Goal: Communication & Community: Answer question/provide support

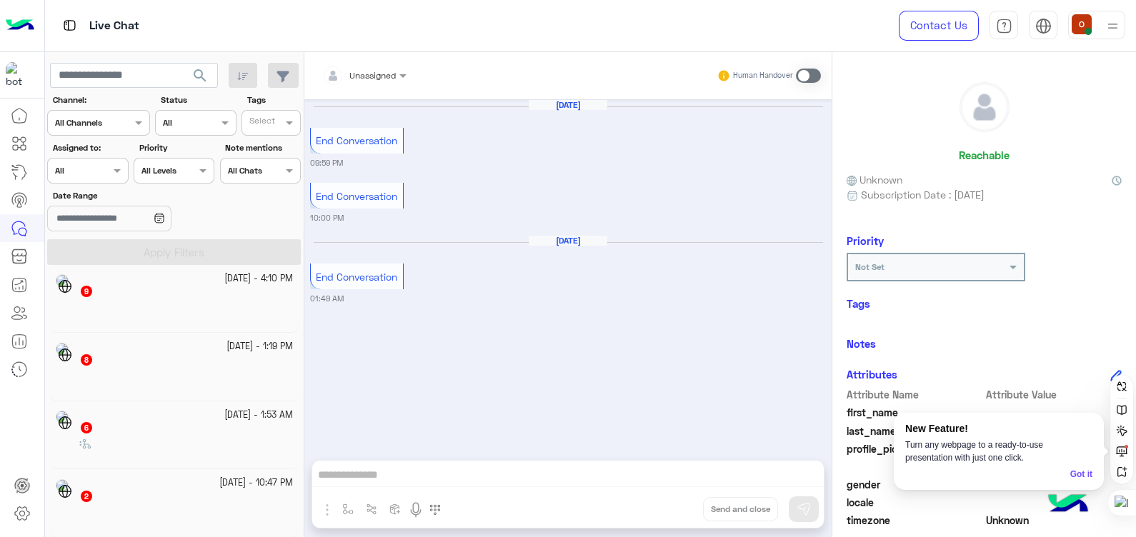
scroll to position [7, 0]
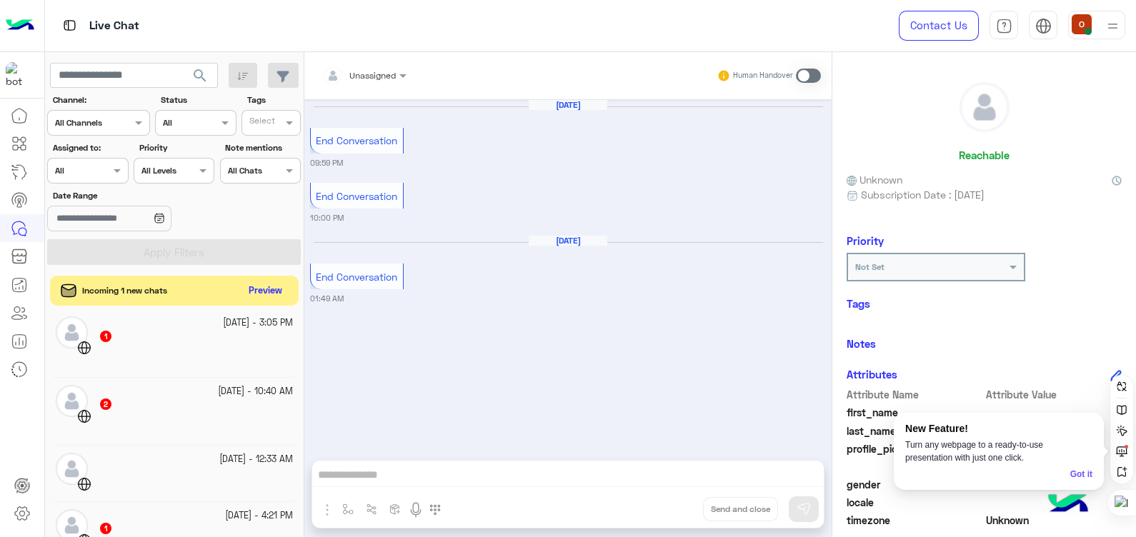
click at [274, 285] on button "Preview" at bounding box center [266, 291] width 44 height 19
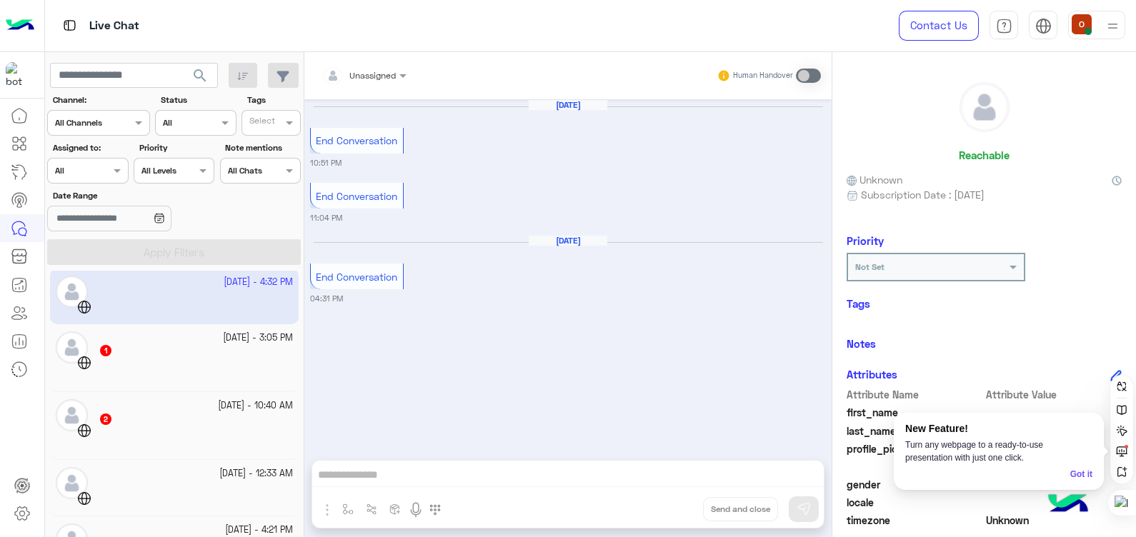
click at [17, 24] on img at bounding box center [20, 26] width 29 height 30
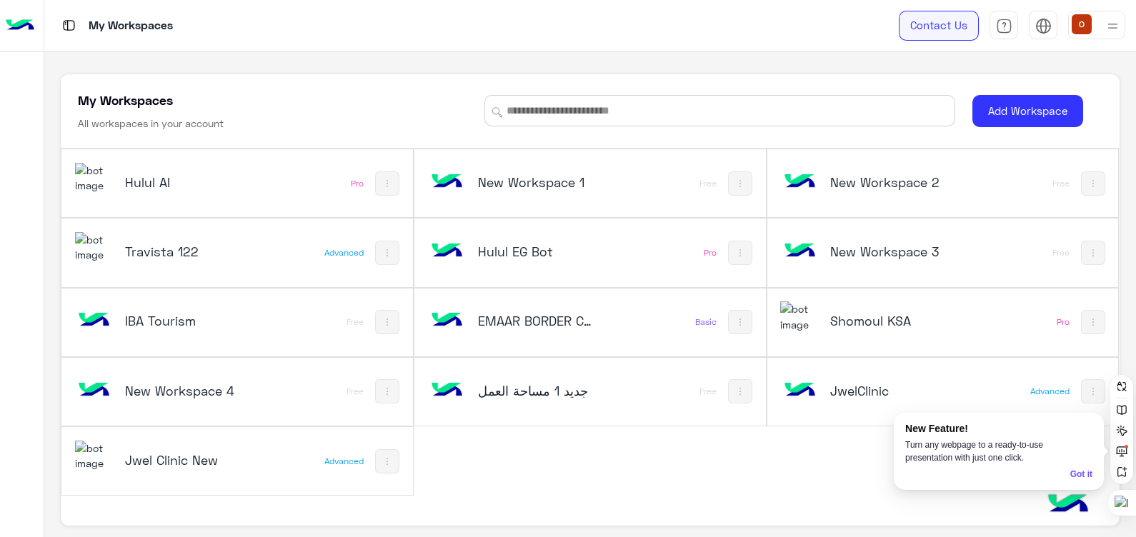
click at [931, 16] on link "Contact Us" at bounding box center [939, 26] width 80 height 30
click at [89, 177] on img at bounding box center [94, 178] width 39 height 31
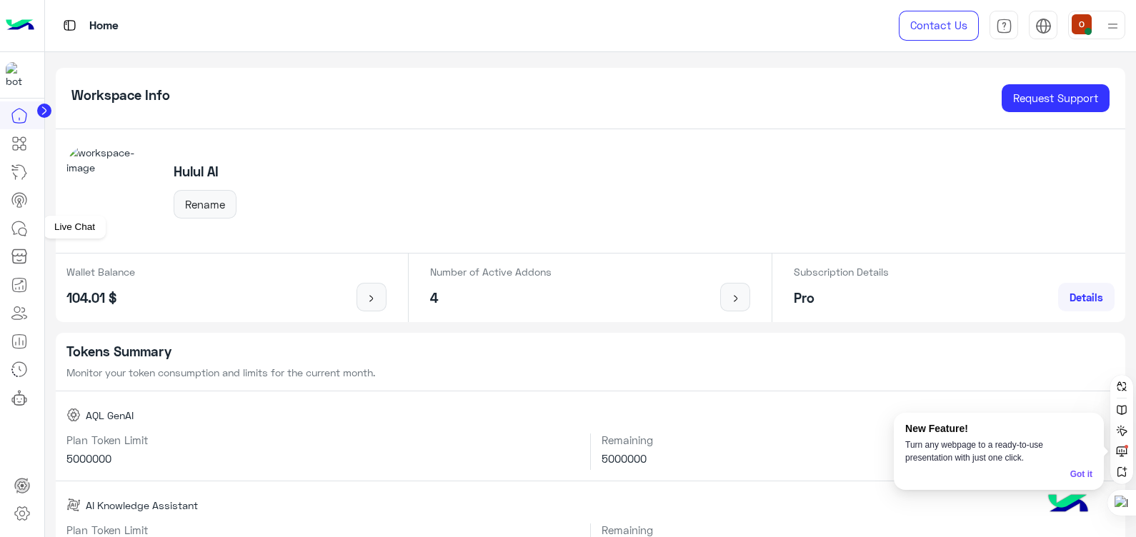
click at [22, 222] on icon at bounding box center [18, 228] width 13 height 13
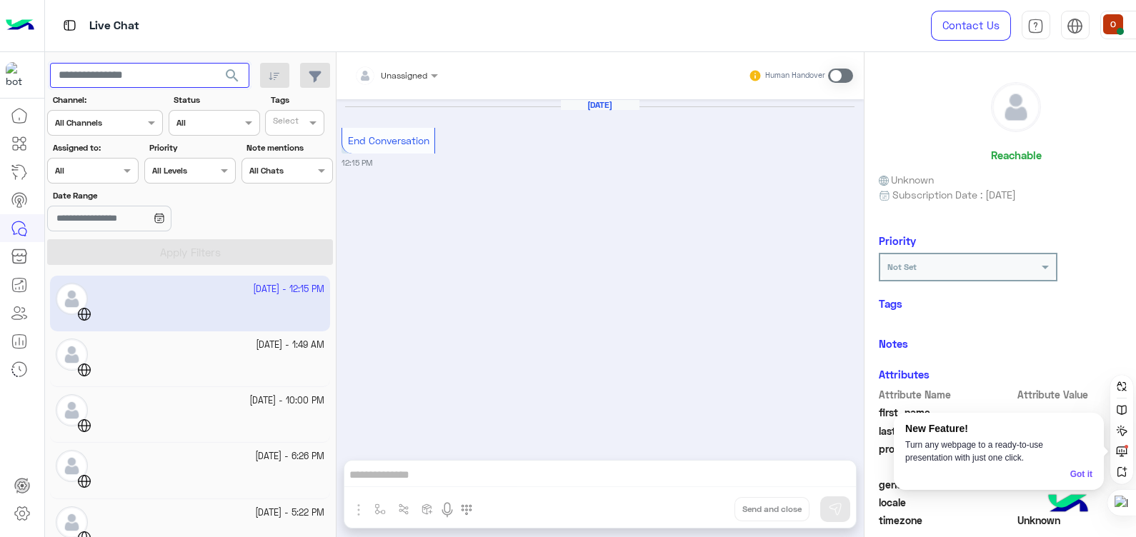
click at [149, 68] on input "text" at bounding box center [149, 76] width 199 height 26
click at [215, 63] on button "search" at bounding box center [232, 78] width 35 height 31
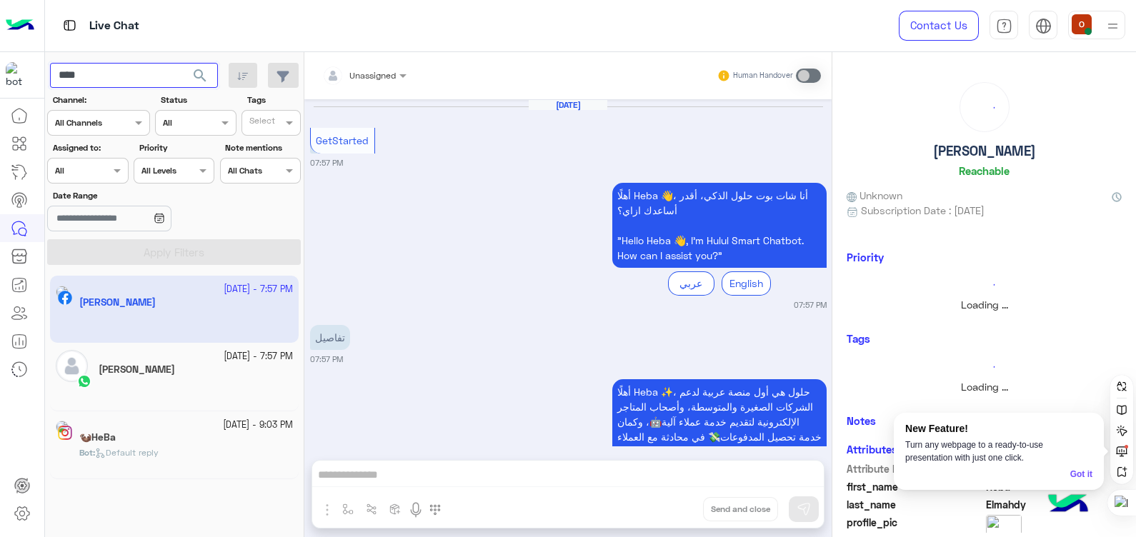
scroll to position [830, 0]
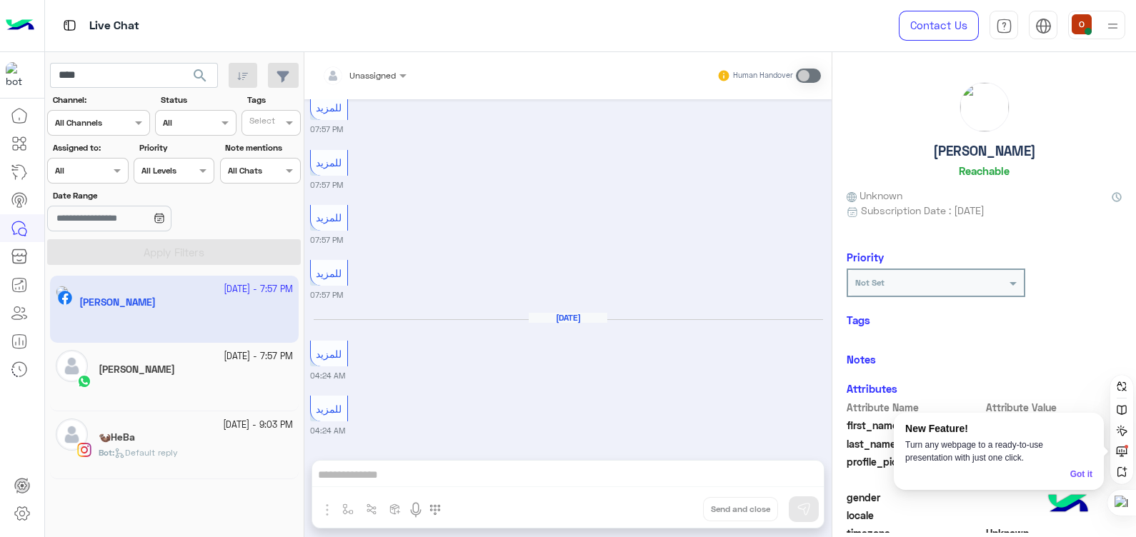
click at [157, 325] on app-inbox-user "[DATE] - 7:57 PM [PERSON_NAME]" at bounding box center [174, 309] width 249 height 67
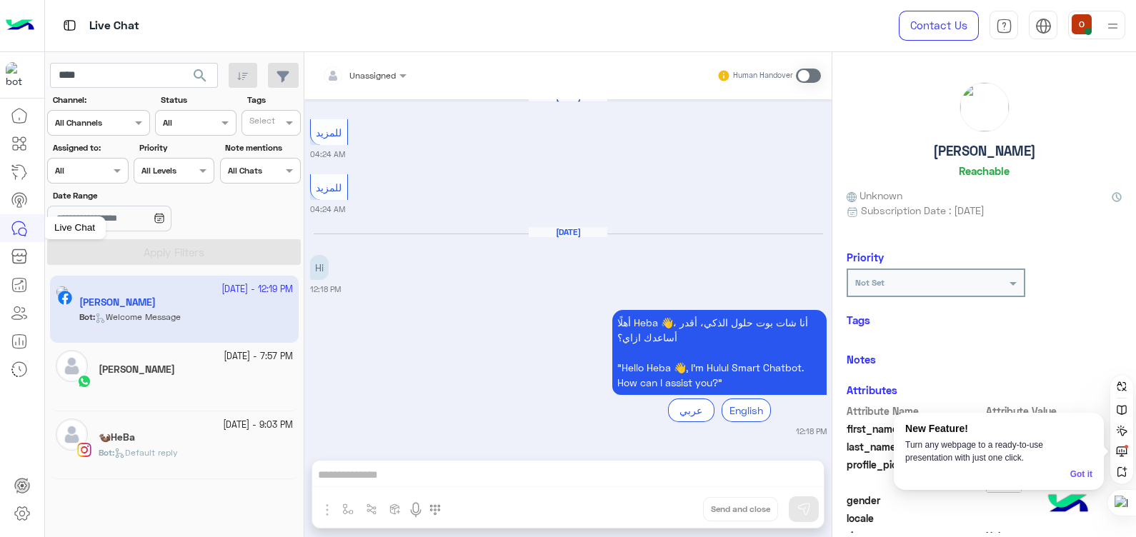
click at [25, 228] on icon at bounding box center [23, 232] width 8 height 8
click at [7, 221] on link at bounding box center [19, 228] width 39 height 28
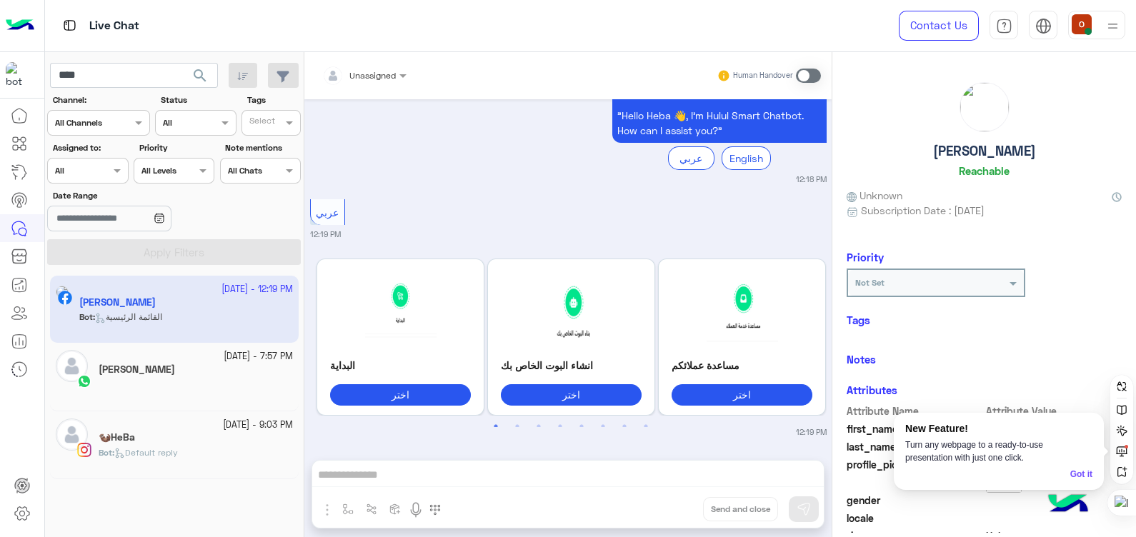
click at [200, 74] on span "search" at bounding box center [200, 75] width 17 height 17
click at [282, 72] on icon "button" at bounding box center [283, 76] width 12 height 11
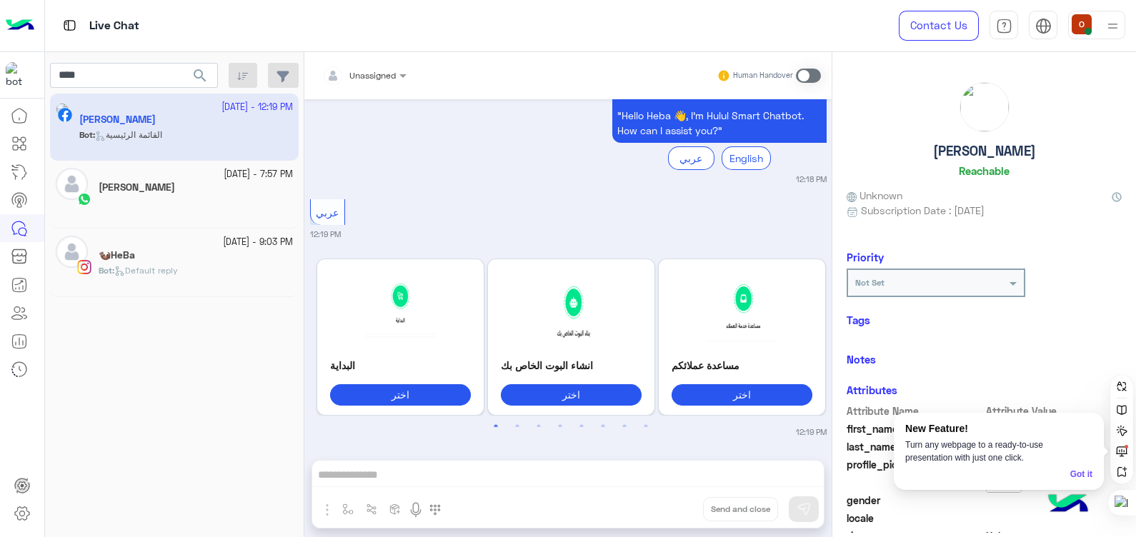
click at [287, 61] on app-inbox-users-filters "**** search Channel: Channel All Channels Status Channel All Tags Select Assign…" at bounding box center [174, 70] width 259 height 36
click at [282, 84] on button "button" at bounding box center [283, 76] width 31 height 26
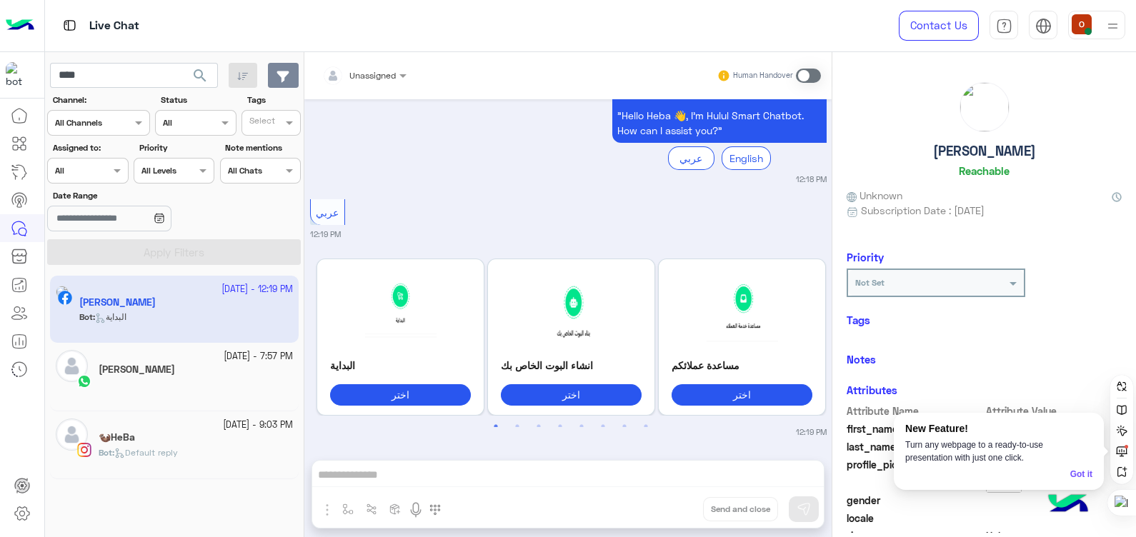
scroll to position [1495, 0]
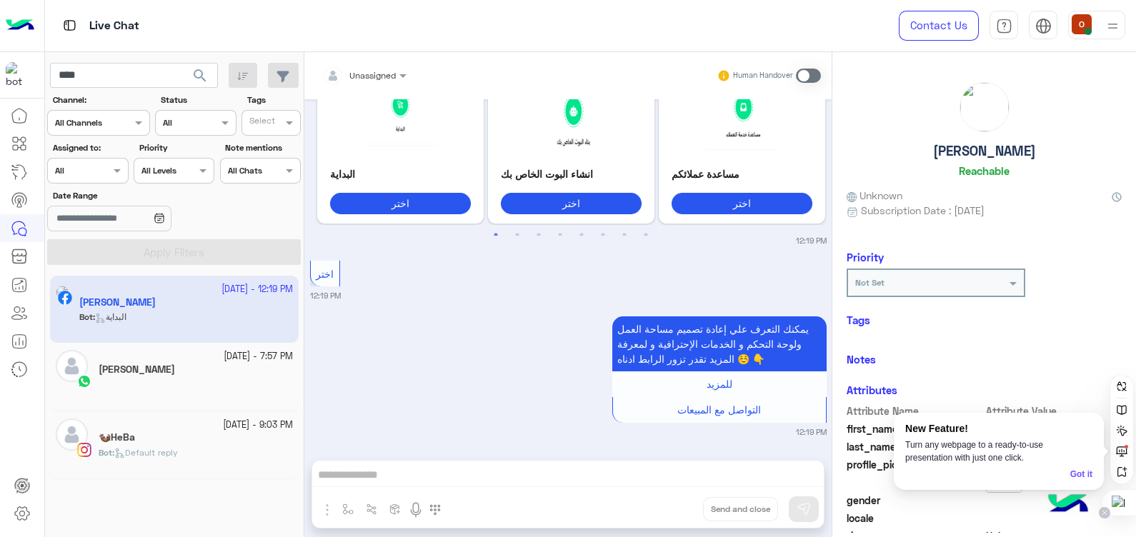
click at [1106, 509] on div at bounding box center [1104, 512] width 11 height 11
click at [1057, 466] on span "Disable on this site" at bounding box center [1057, 465] width 84 height 11
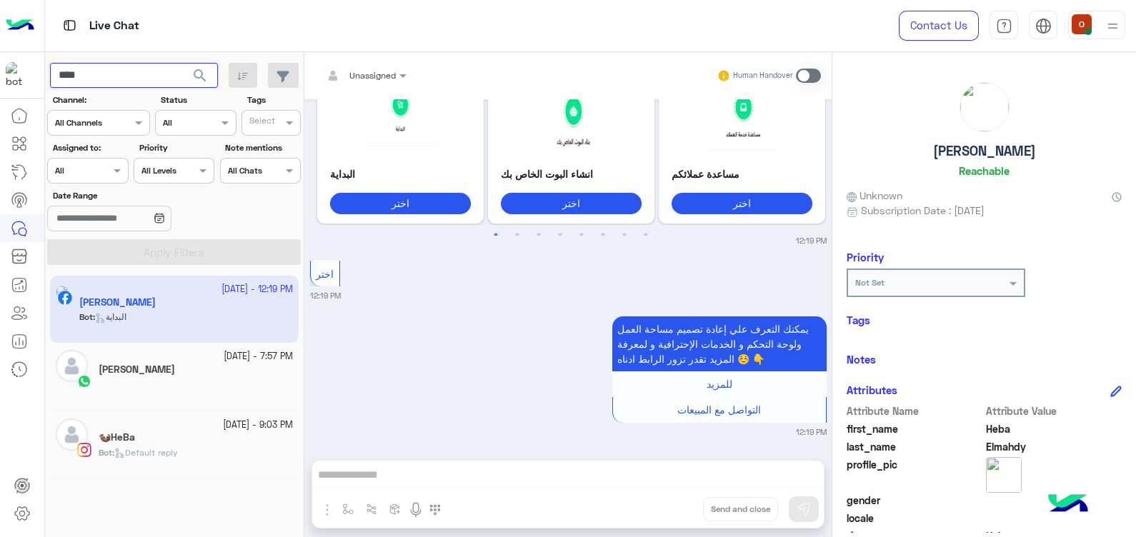
click at [177, 68] on input "****" at bounding box center [134, 76] width 168 height 26
type input "*"
click at [204, 73] on span "search" at bounding box center [200, 75] width 17 height 17
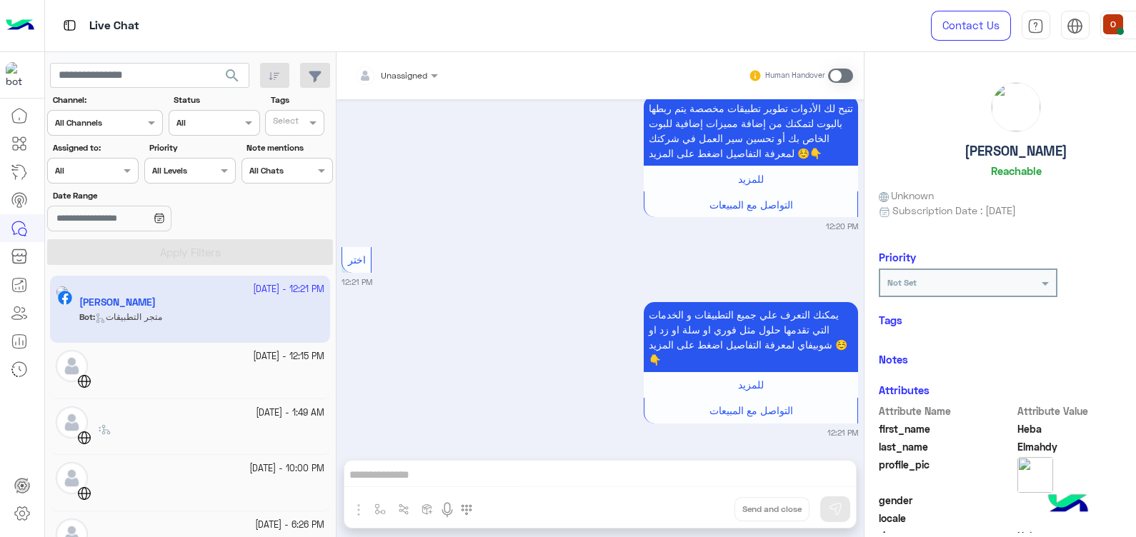
scroll to position [2678, 0]
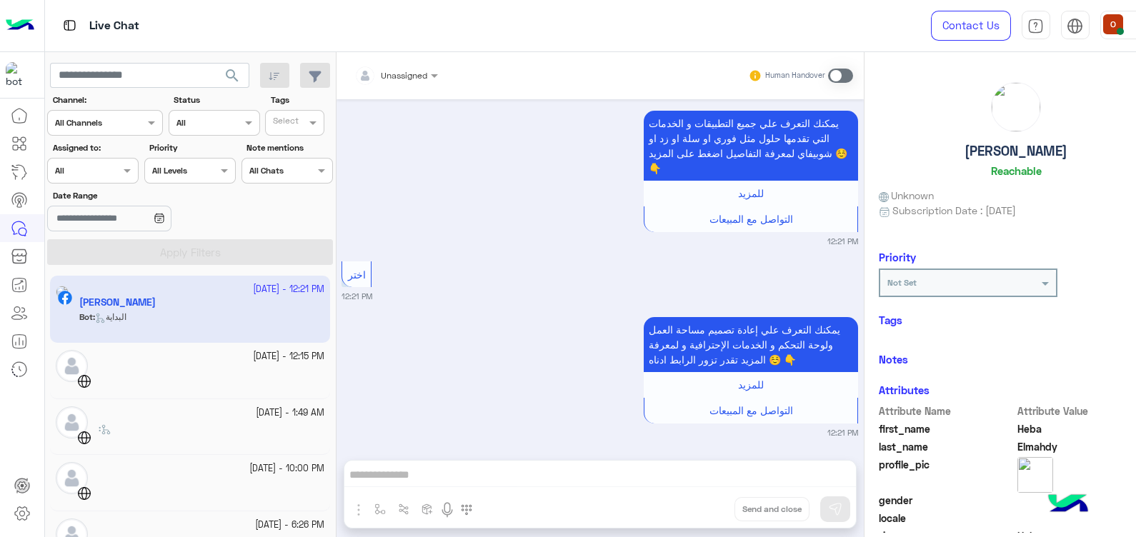
click at [14, 17] on img at bounding box center [20, 26] width 29 height 30
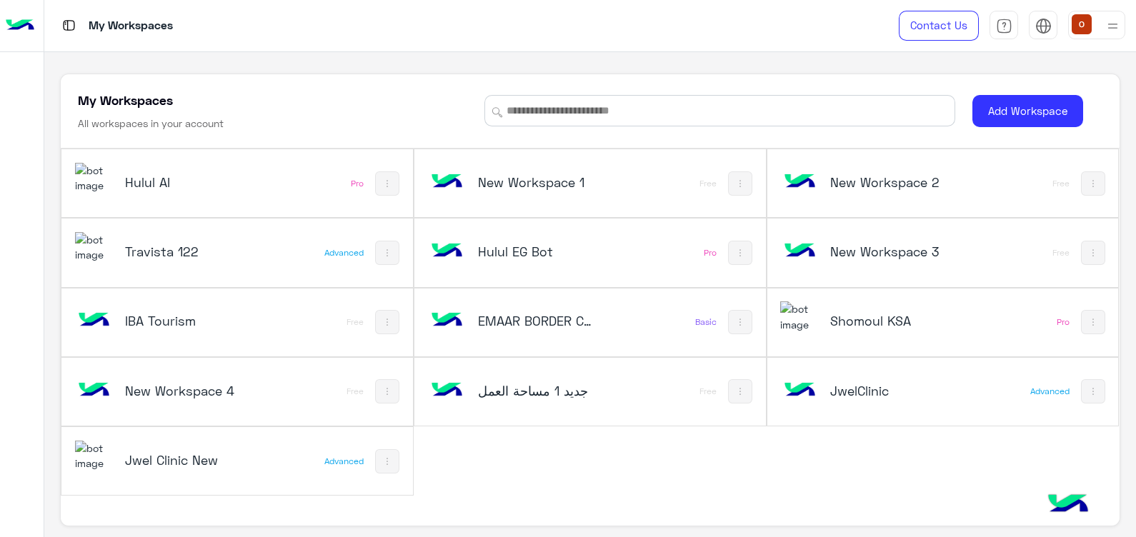
click at [32, 364] on div at bounding box center [22, 289] width 44 height 468
click at [93, 178] on img at bounding box center [94, 178] width 39 height 31
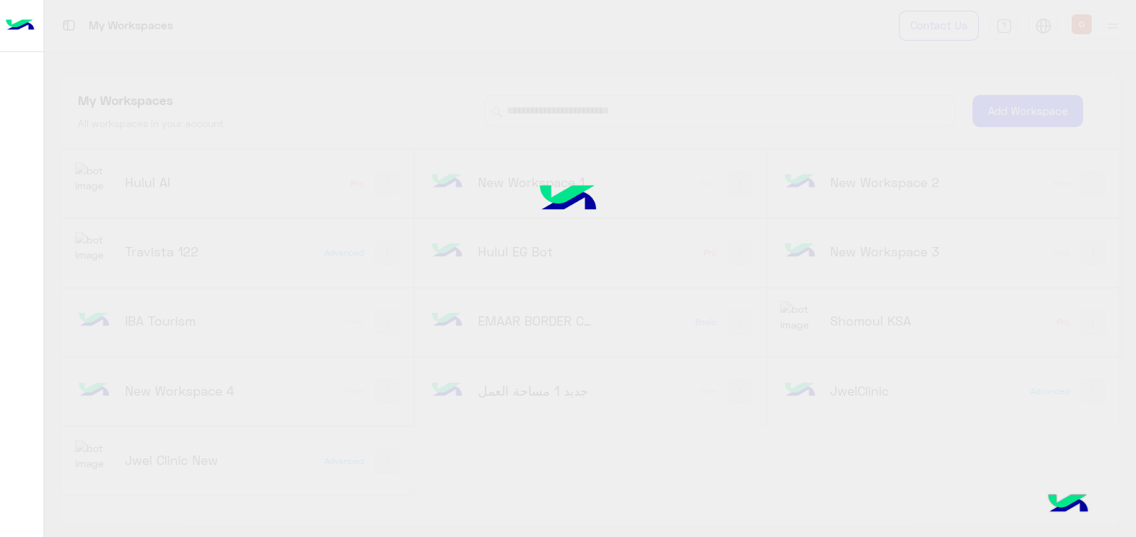
click at [93, 178] on div "My Workspaces Contact Us Help Center عربي English My Workspaces All workspaces …" at bounding box center [590, 268] width 1092 height 537
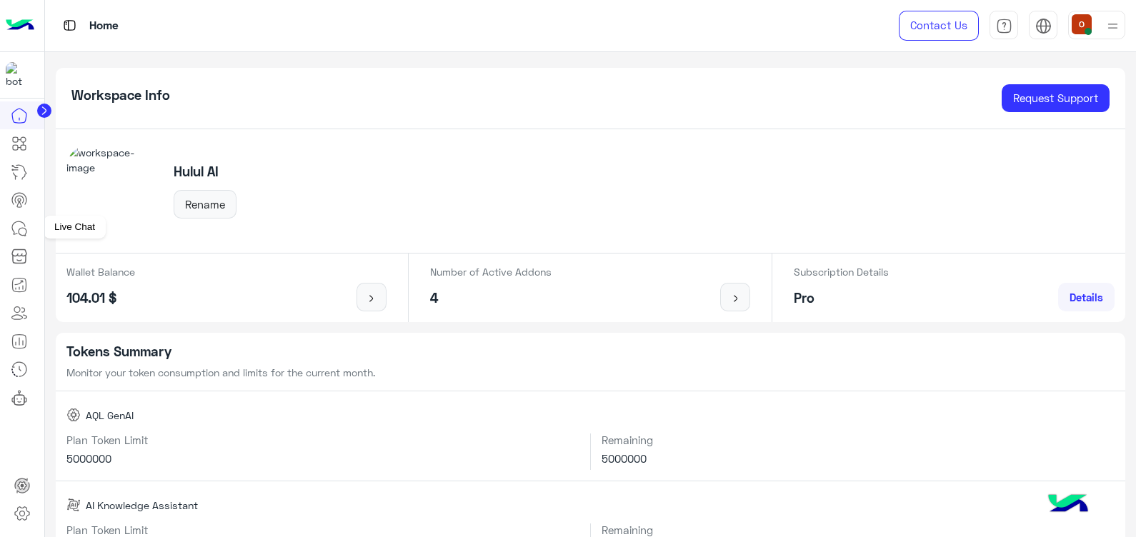
click at [13, 232] on icon at bounding box center [19, 228] width 17 height 17
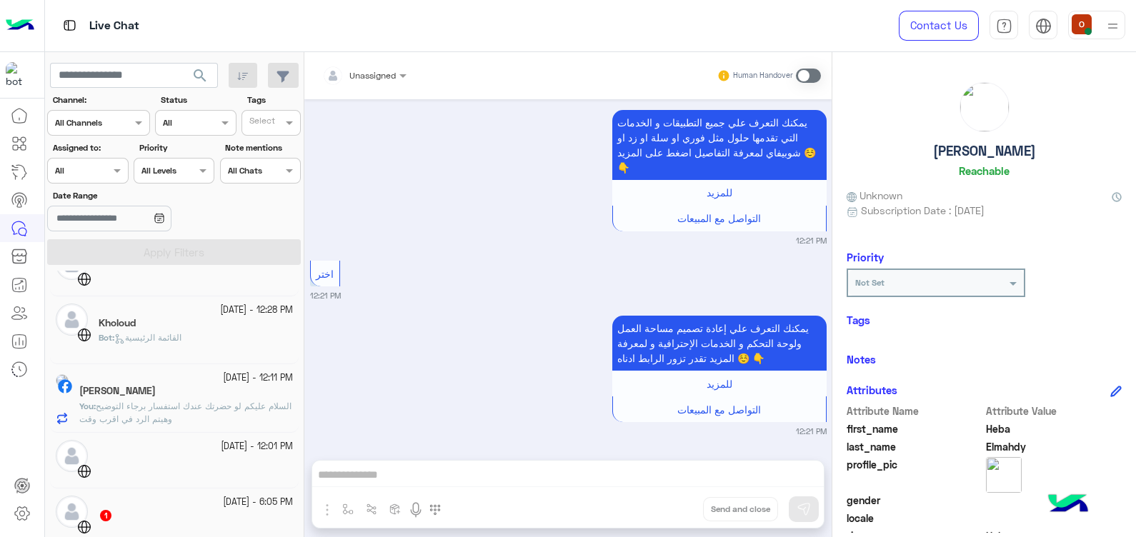
scroll to position [446, 0]
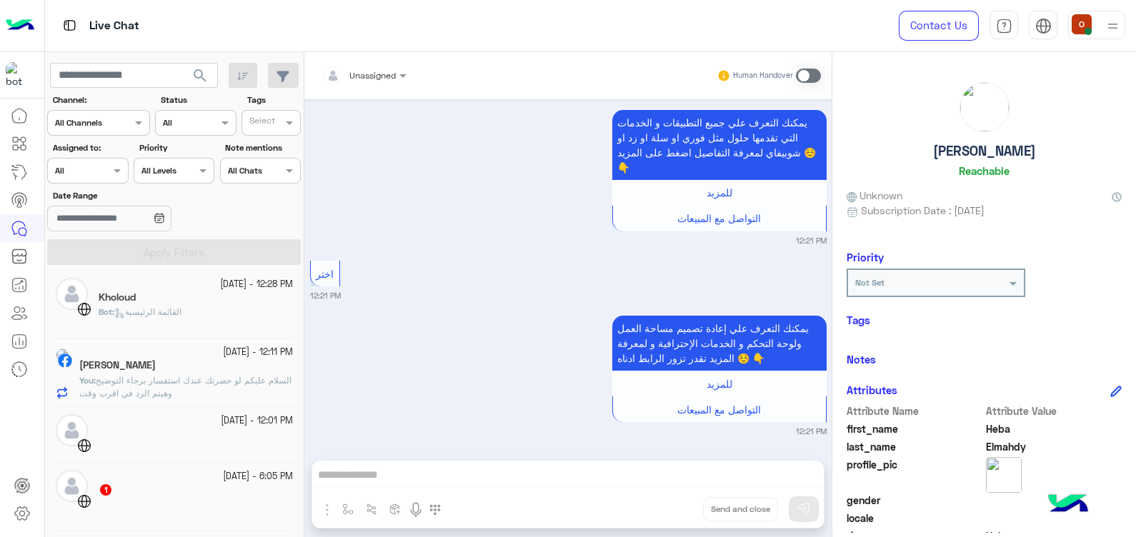
click at [220, 389] on p "You : السلام عليكم لو حضرتك عندك استفسار برجاء التوضيح وهيتم الرد في اقرب وقت" at bounding box center [186, 387] width 214 height 26
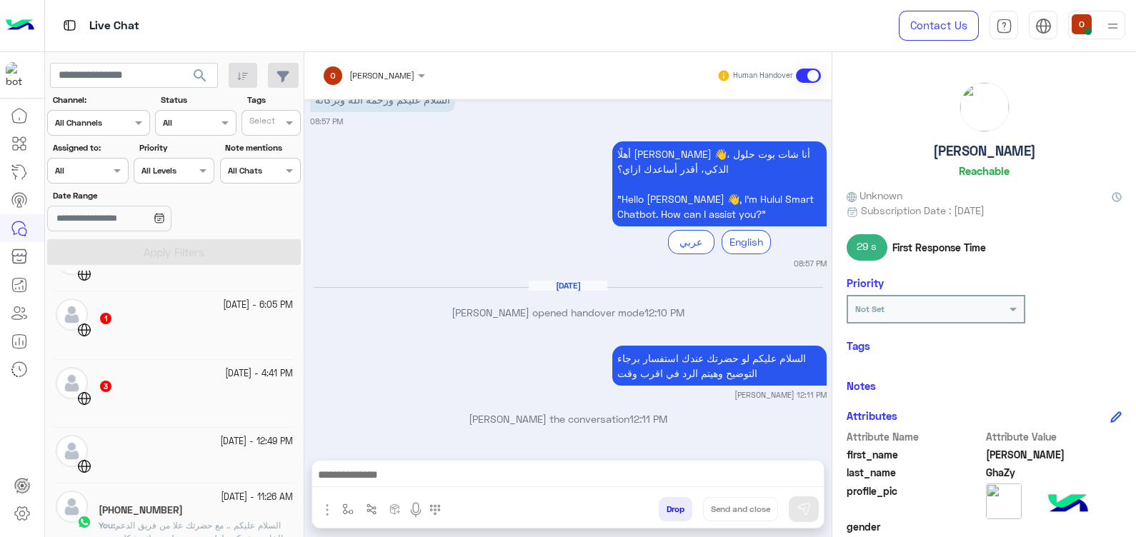
scroll to position [645, 0]
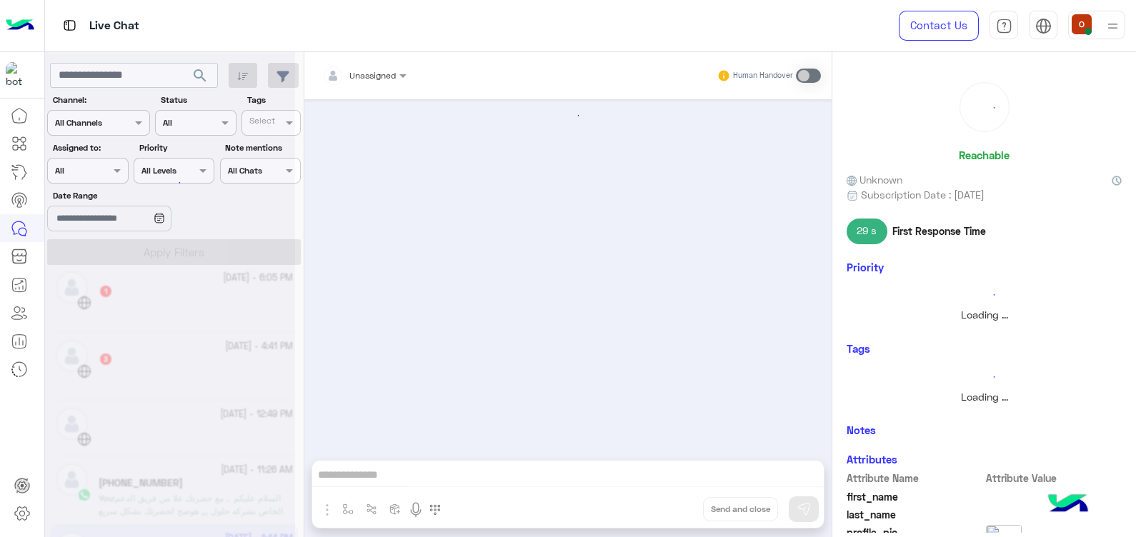
scroll to position [645, 0]
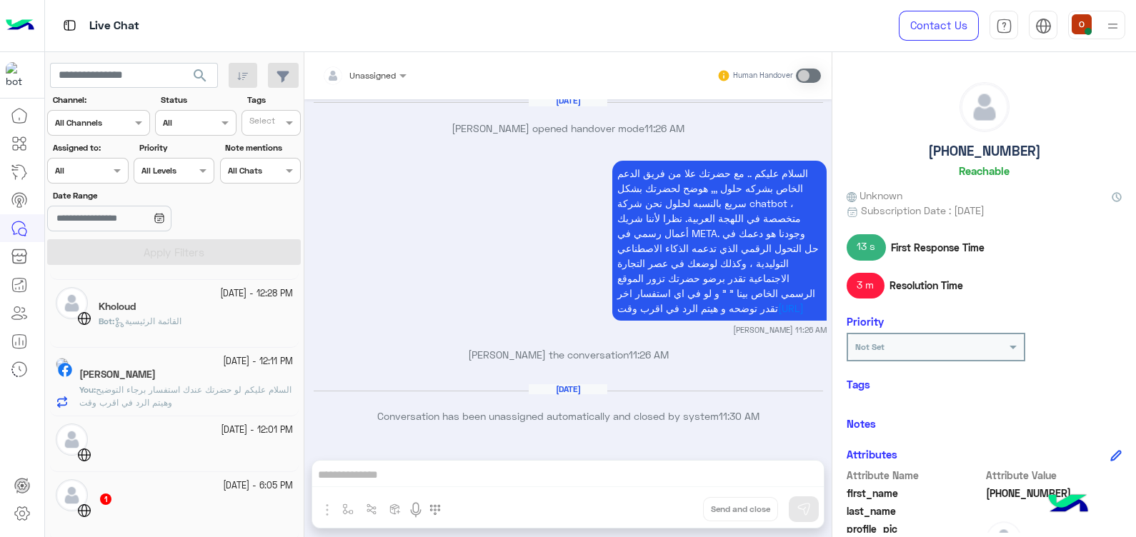
scroll to position [420, 0]
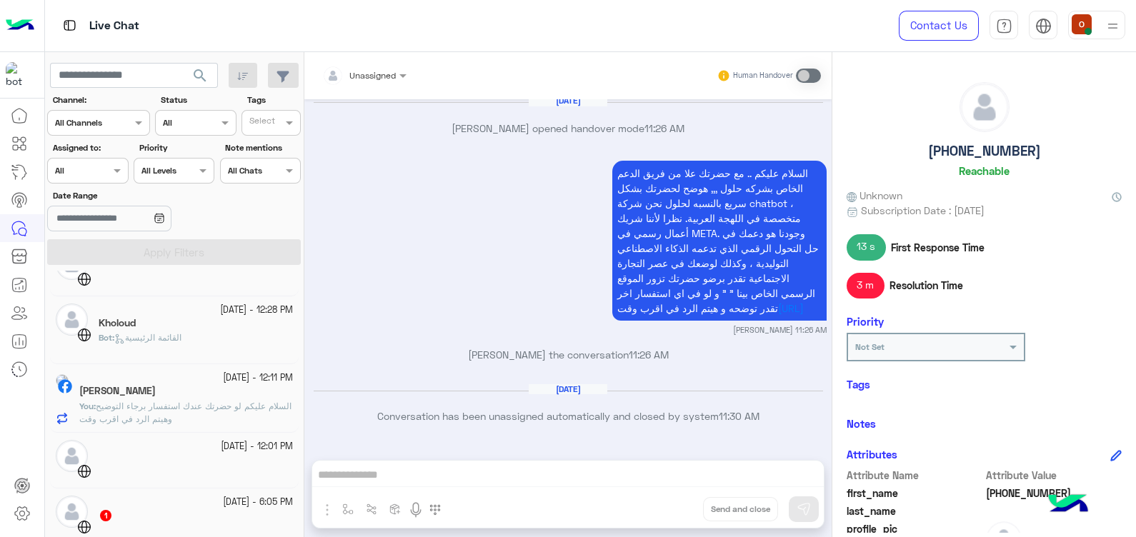
click at [164, 343] on span "Bot : القائمة الرئيسية" at bounding box center [140, 337] width 83 height 11
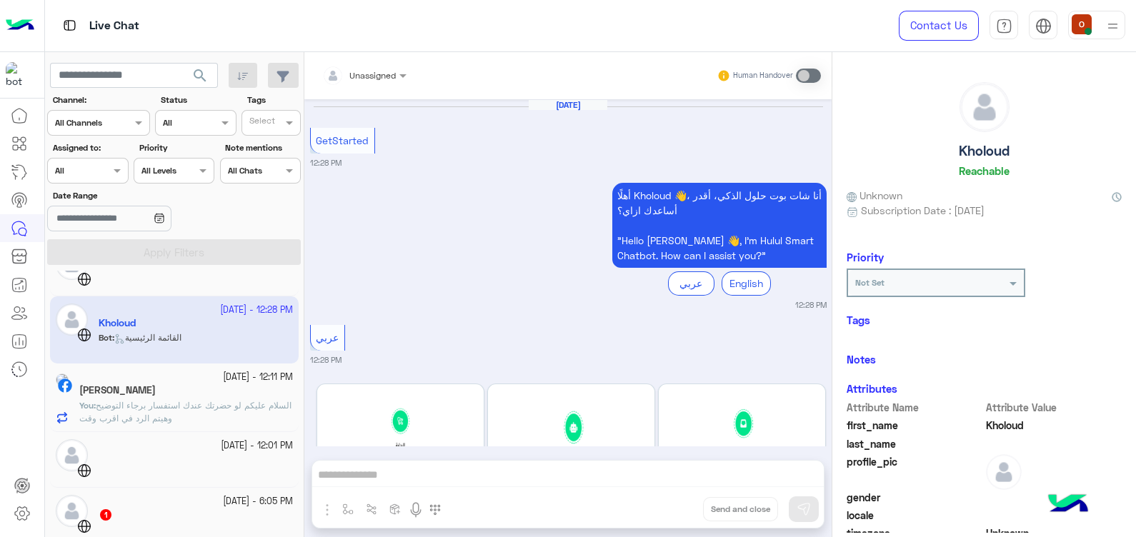
scroll to position [225, 0]
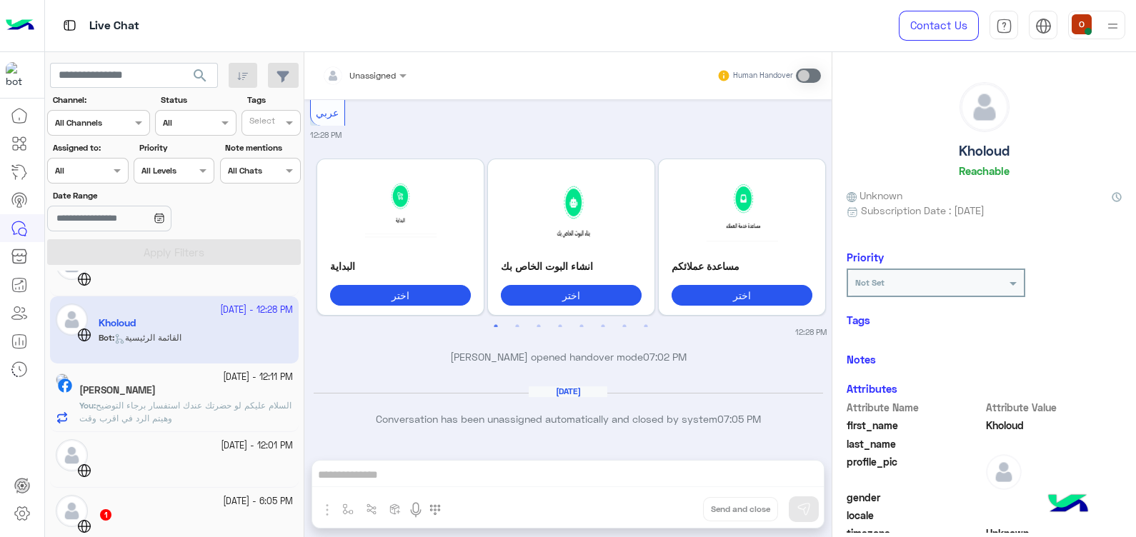
click at [164, 343] on app-inbox-user "[DATE] - 12:28 PM Kholoud Bot : القائمة الرئيسية" at bounding box center [174, 330] width 249 height 67
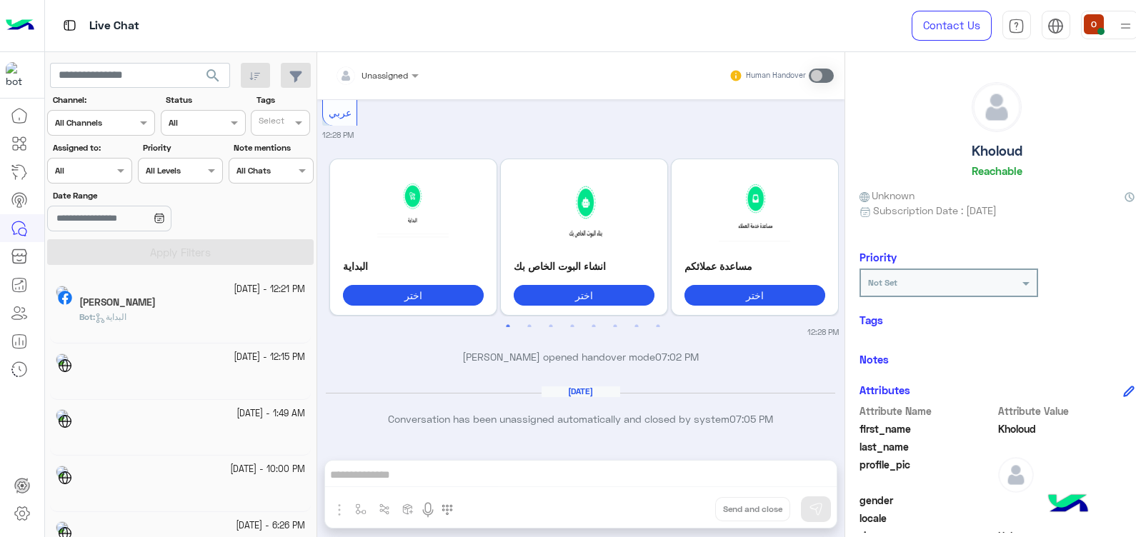
scroll to position [7, 0]
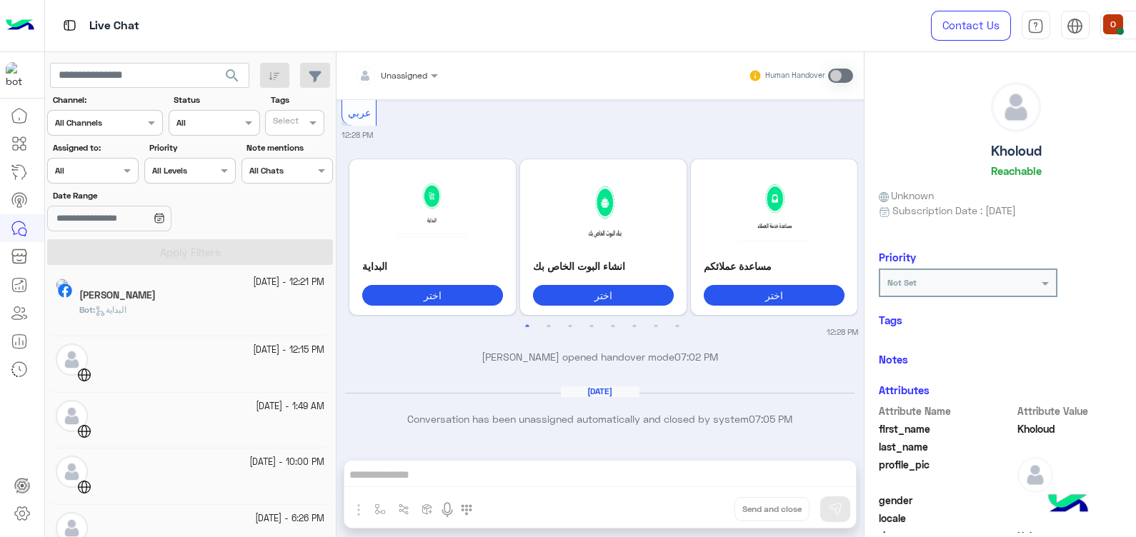
drag, startPoint x: 335, startPoint y: 314, endPoint x: 400, endPoint y: 357, distance: 77.5
click at [400, 357] on mat-drawer-container "search Channel: Channel All Channels Status Channel All Tags Select Assigned to…" at bounding box center [606, 297] width 1123 height 491
click at [400, 357] on p "[PERSON_NAME] opened handover mode 07:02 PM" at bounding box center [600, 356] width 517 height 15
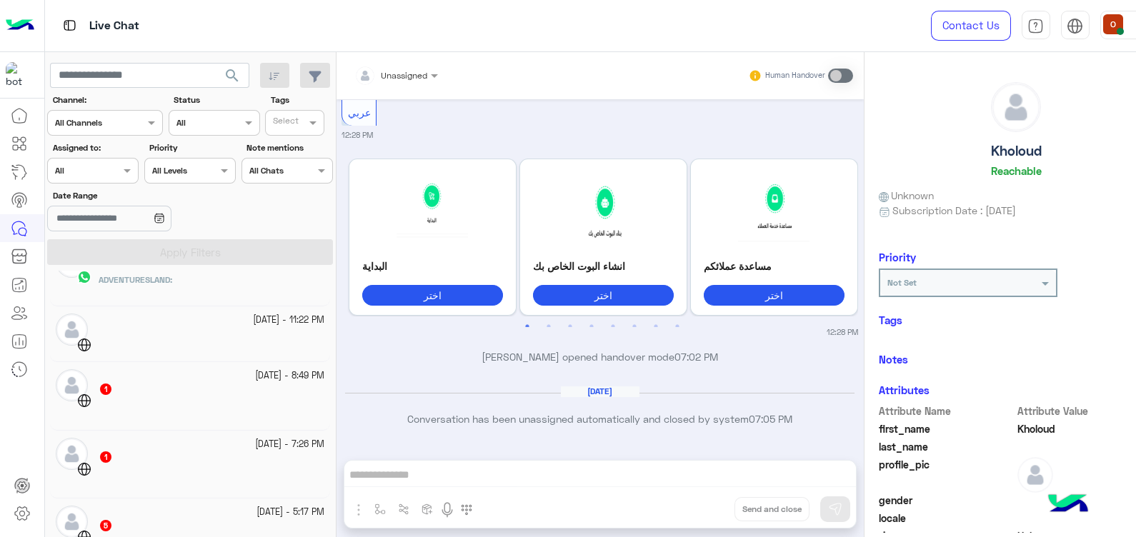
scroll to position [775, 0]
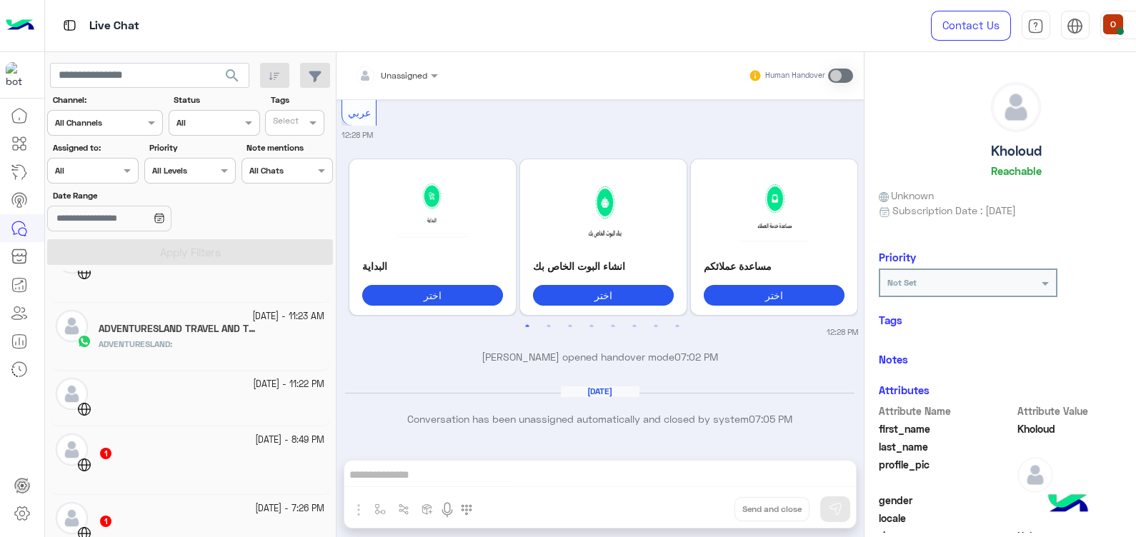
click at [244, 336] on div "ADVENTURESLAND TRAVEL AND TOURISM AGENCY" at bounding box center [212, 330] width 226 height 15
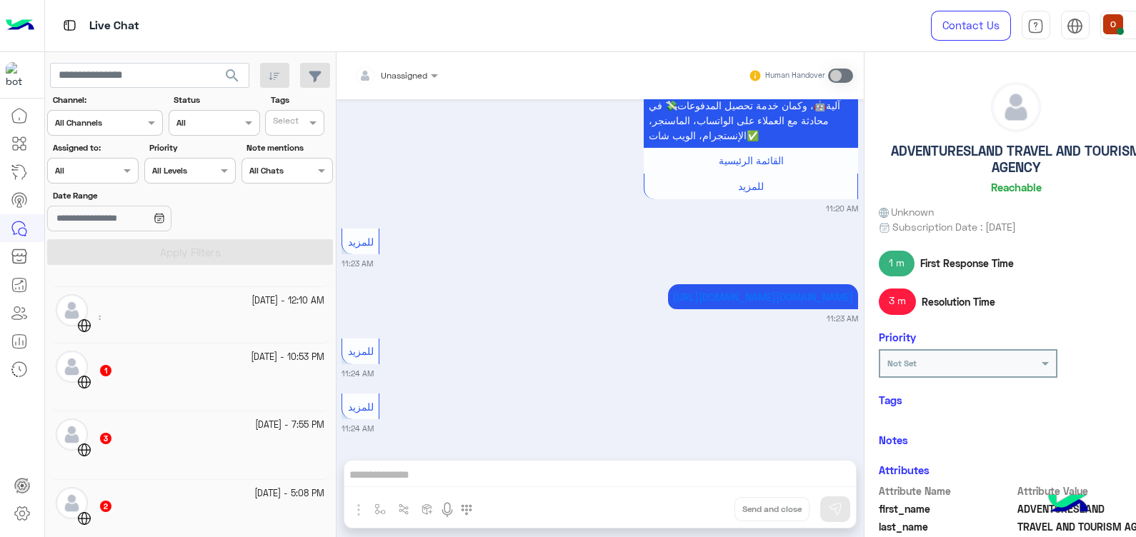
scroll to position [354, 0]
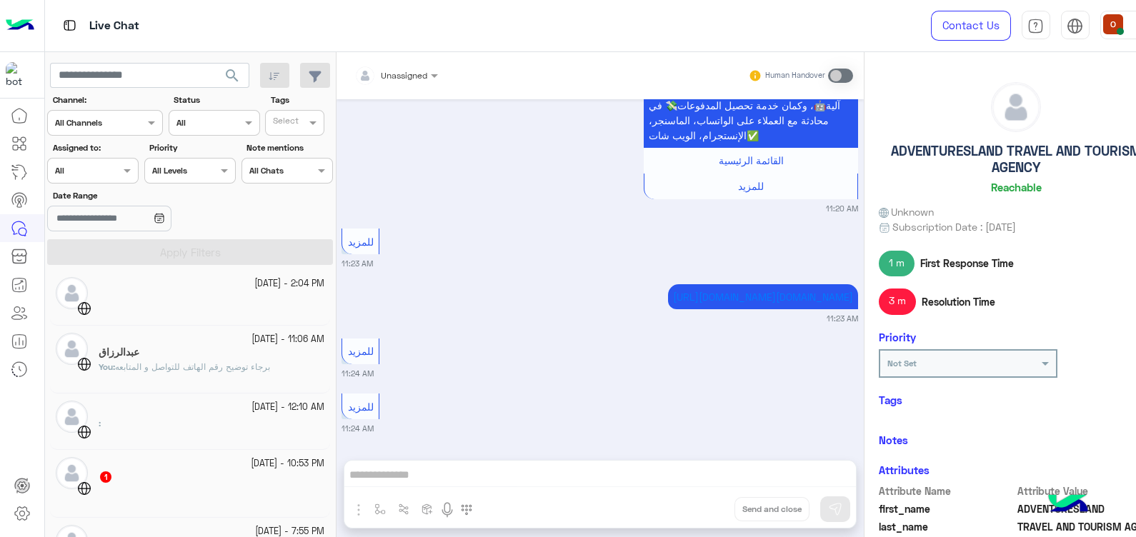
click at [201, 372] on p "You : برجاء توضيح رقم الهاتف للتواصل و المتابعه" at bounding box center [185, 367] width 172 height 13
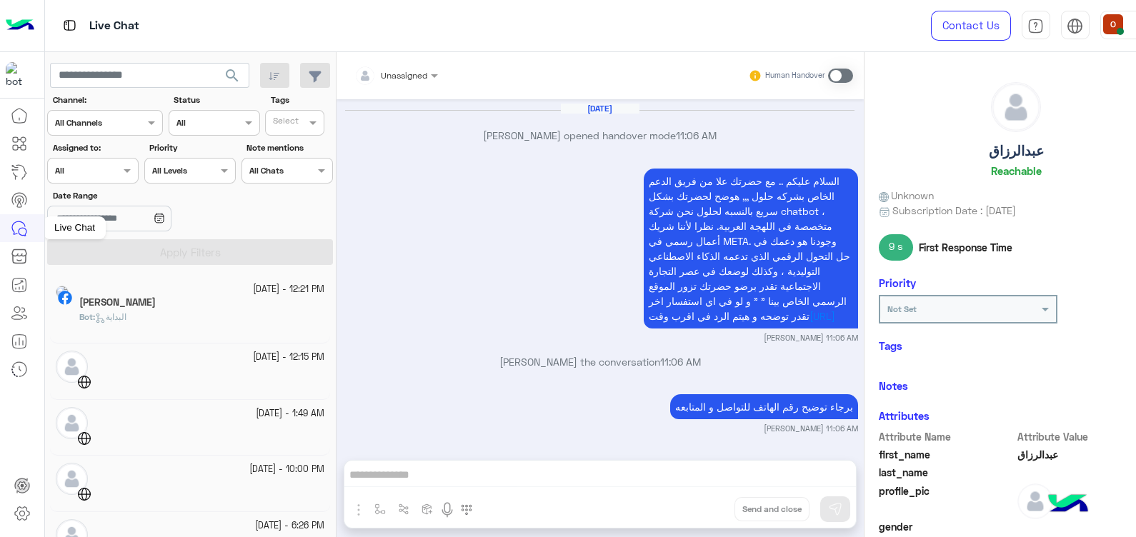
click at [21, 229] on icon at bounding box center [19, 228] width 17 height 17
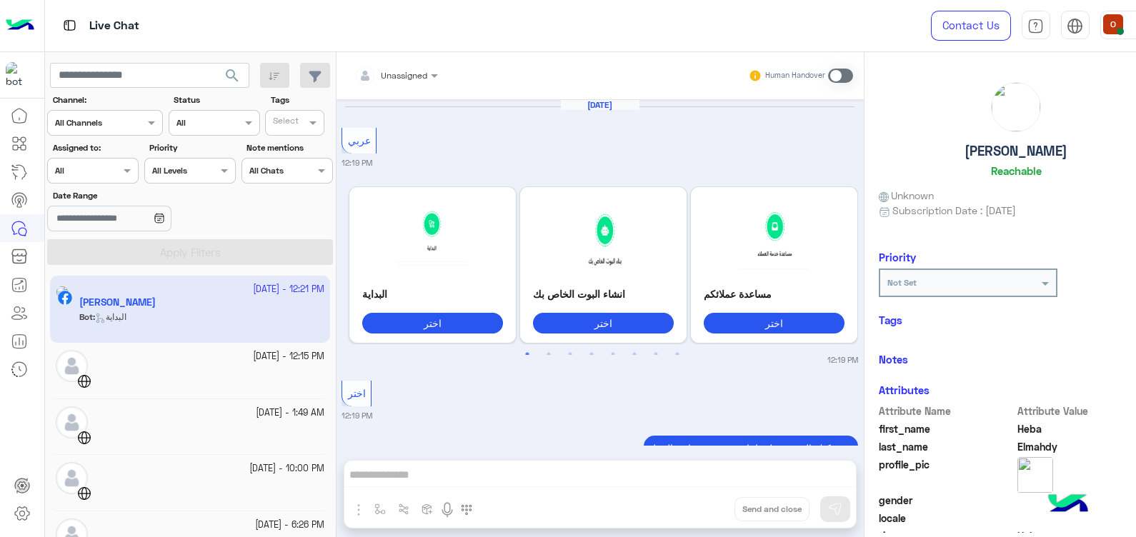
scroll to position [1501, 0]
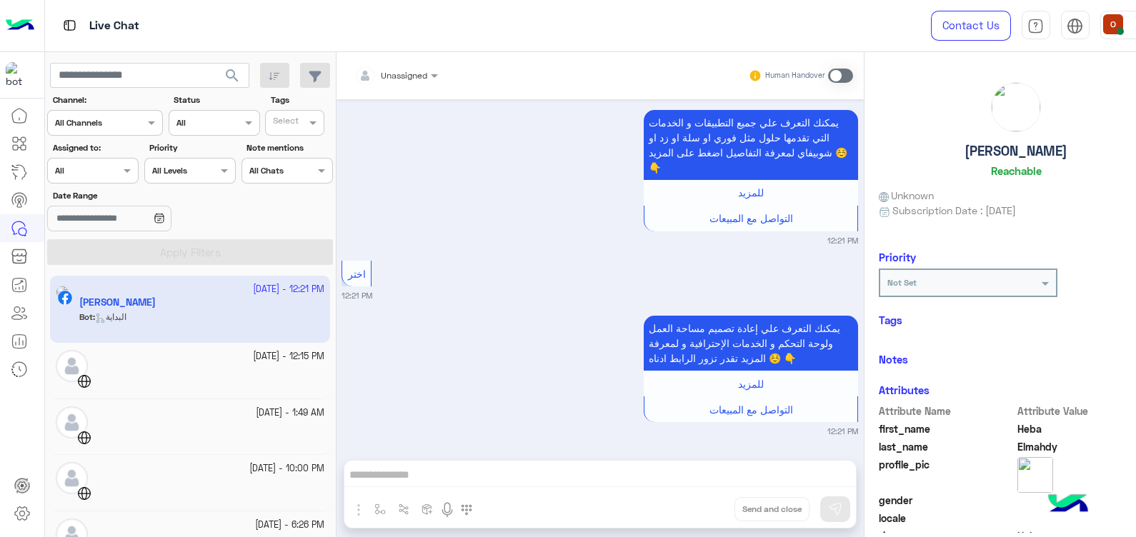
click at [14, 20] on img at bounding box center [20, 26] width 29 height 30
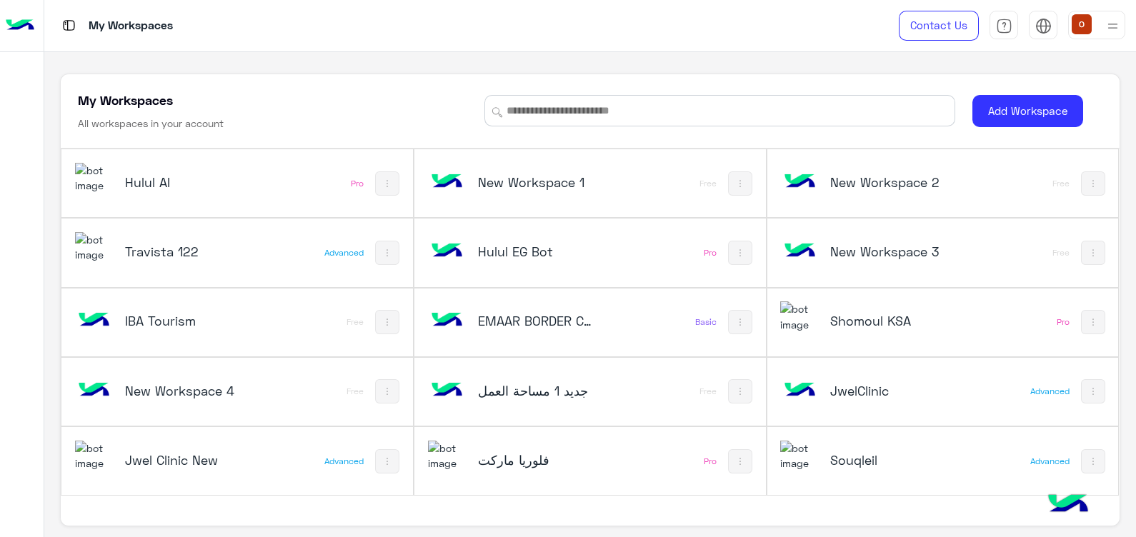
click at [447, 466] on img at bounding box center [447, 456] width 39 height 31
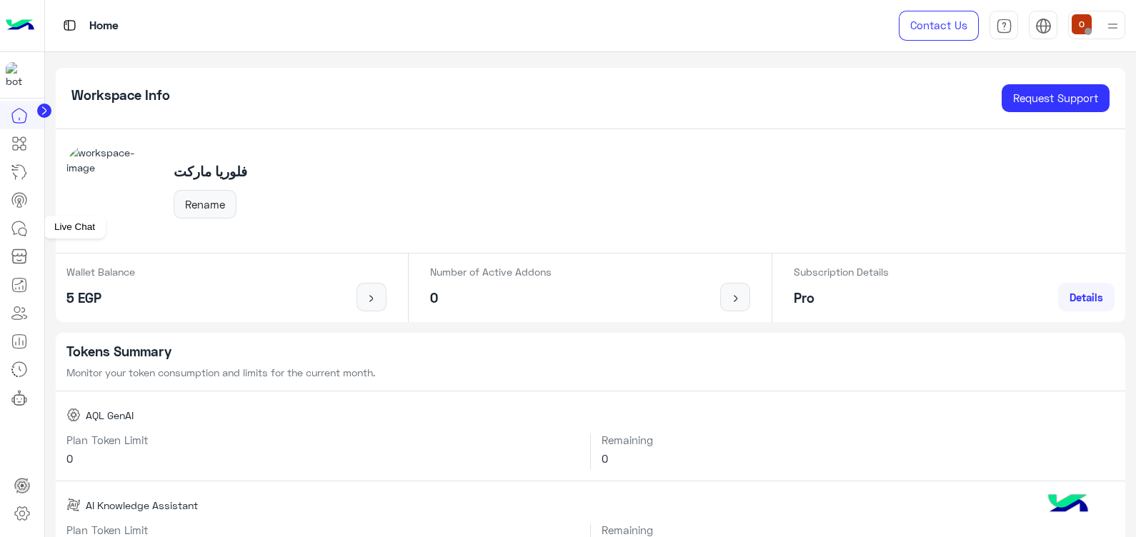
click at [22, 232] on icon at bounding box center [19, 228] width 17 height 17
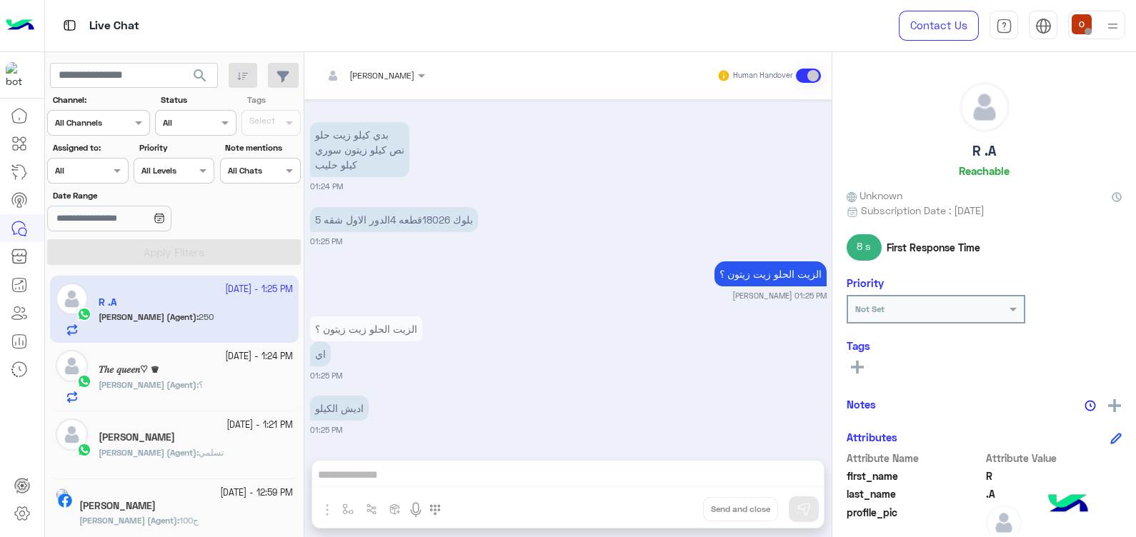
scroll to position [336, 0]
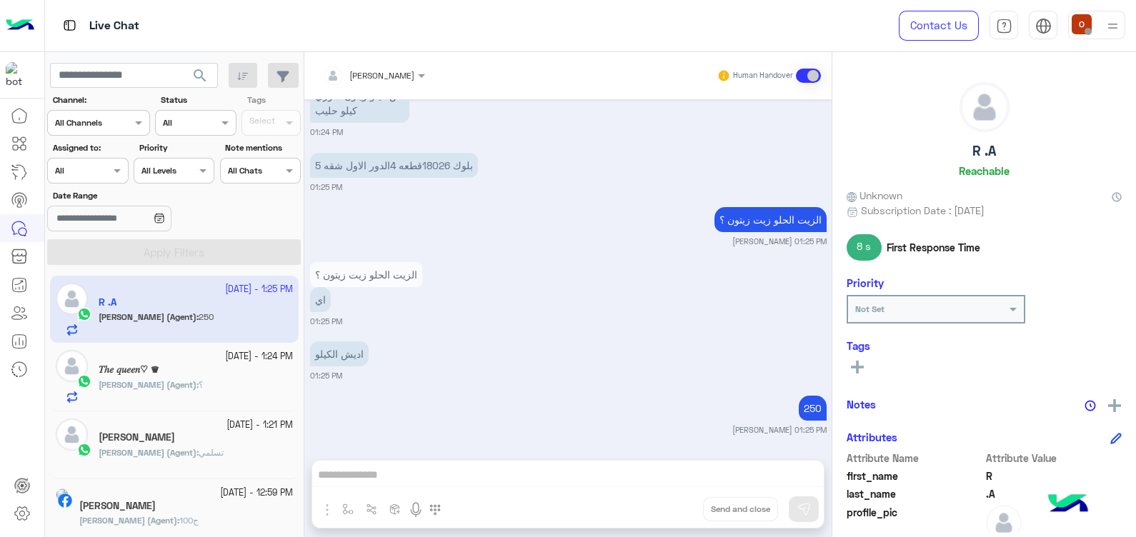
click at [199, 381] on span "؟" at bounding box center [201, 384] width 4 height 11
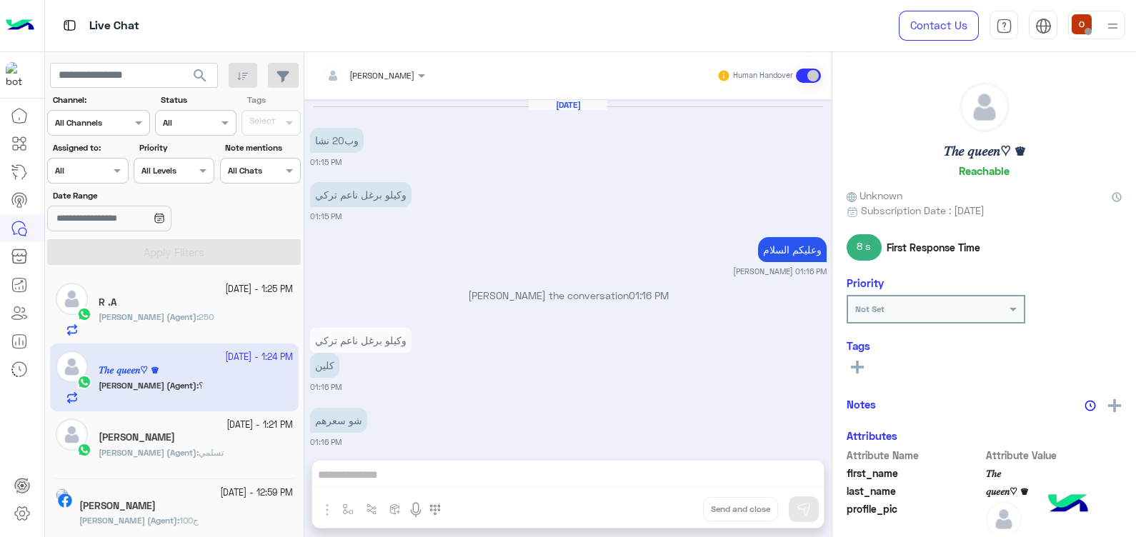
scroll to position [850, 0]
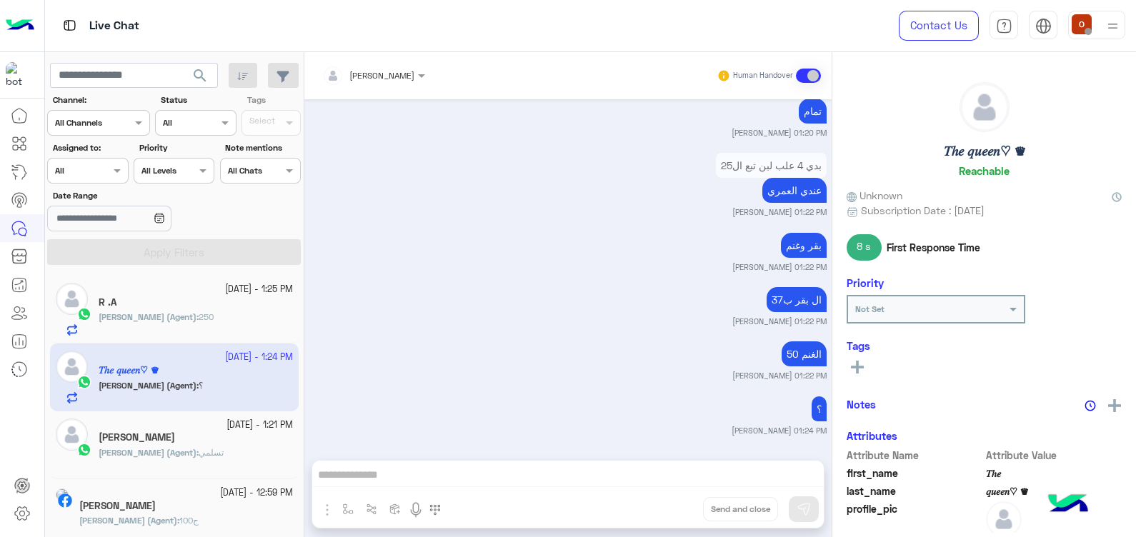
click at [157, 317] on span "[PERSON_NAME] (Agent)" at bounding box center [148, 317] width 98 height 11
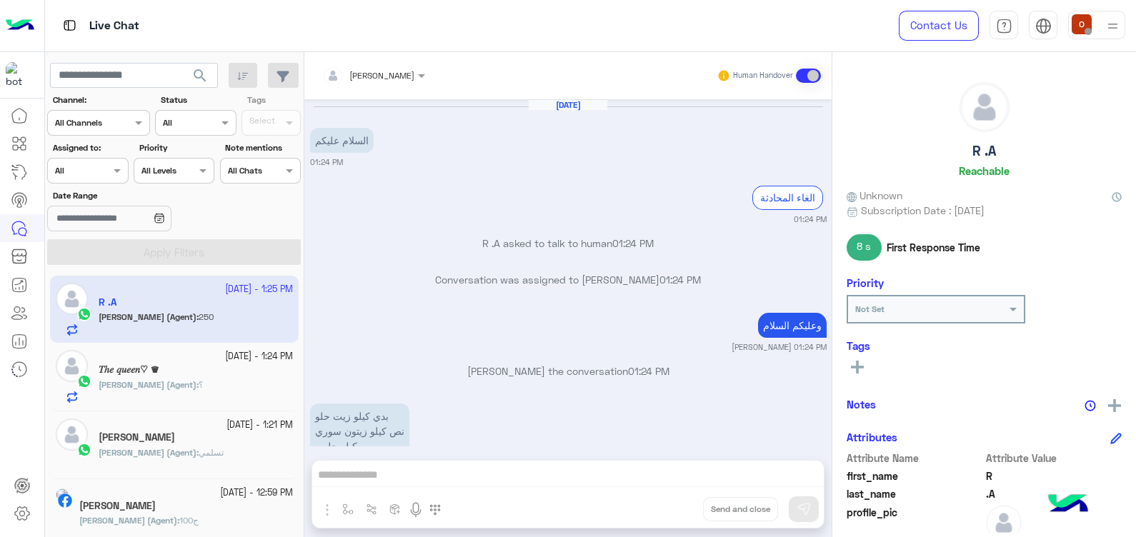
scroll to position [336, 0]
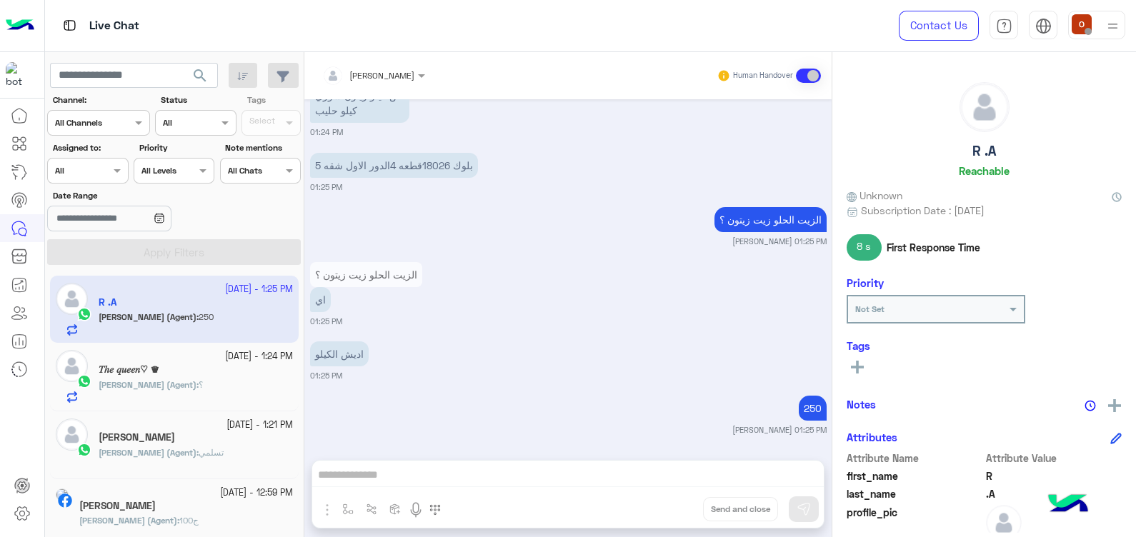
click at [153, 376] on div "𝑇ℎ𝑒 𝑞𝑢𝑒𝑒𝑛♡ ♛" at bounding box center [196, 371] width 194 height 15
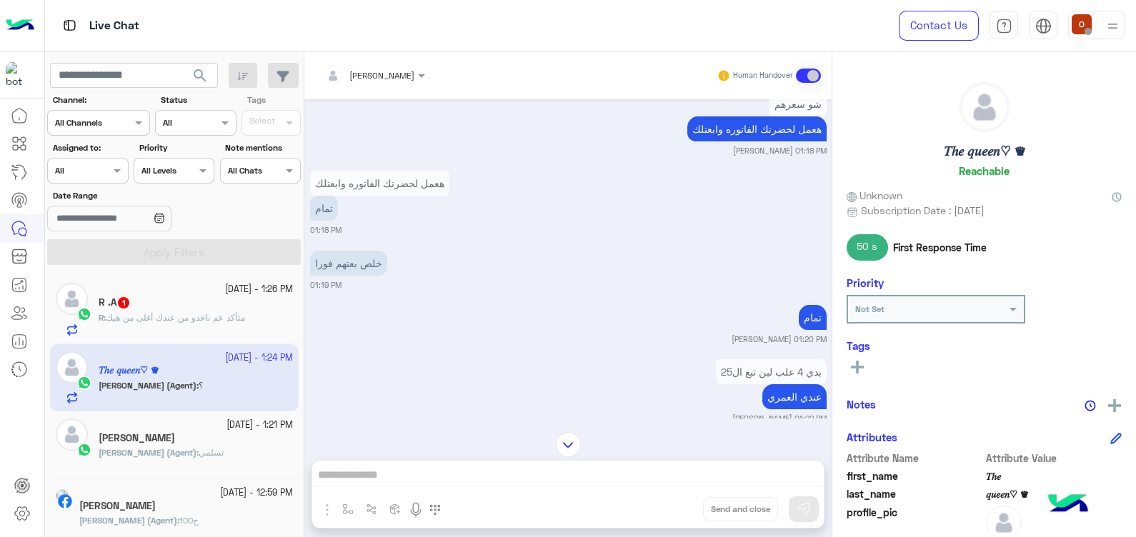
scroll to position [645, 0]
click at [240, 301] on div "R .A 1" at bounding box center [196, 304] width 194 height 15
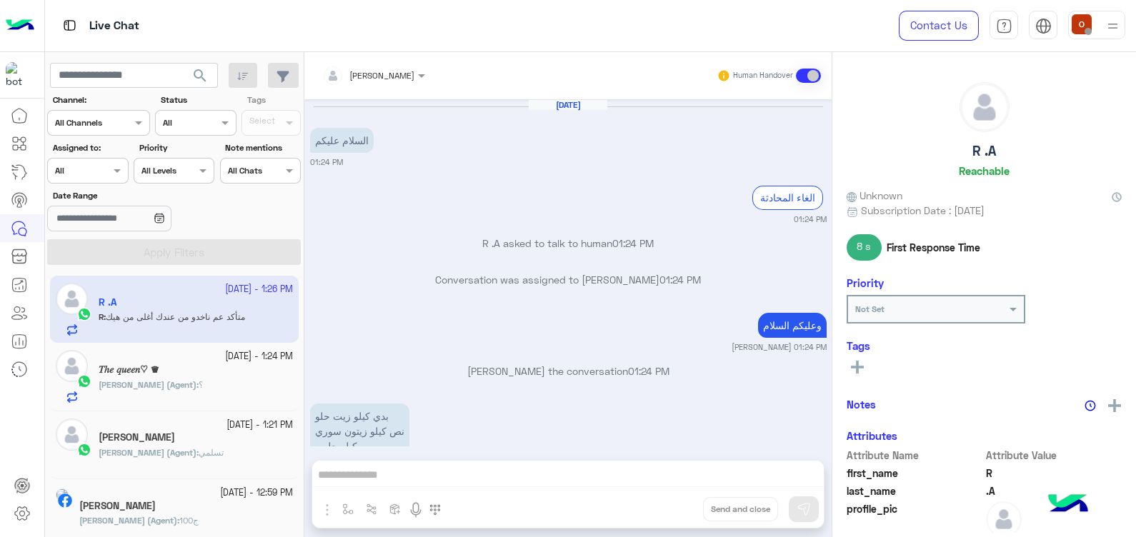
scroll to position [415, 0]
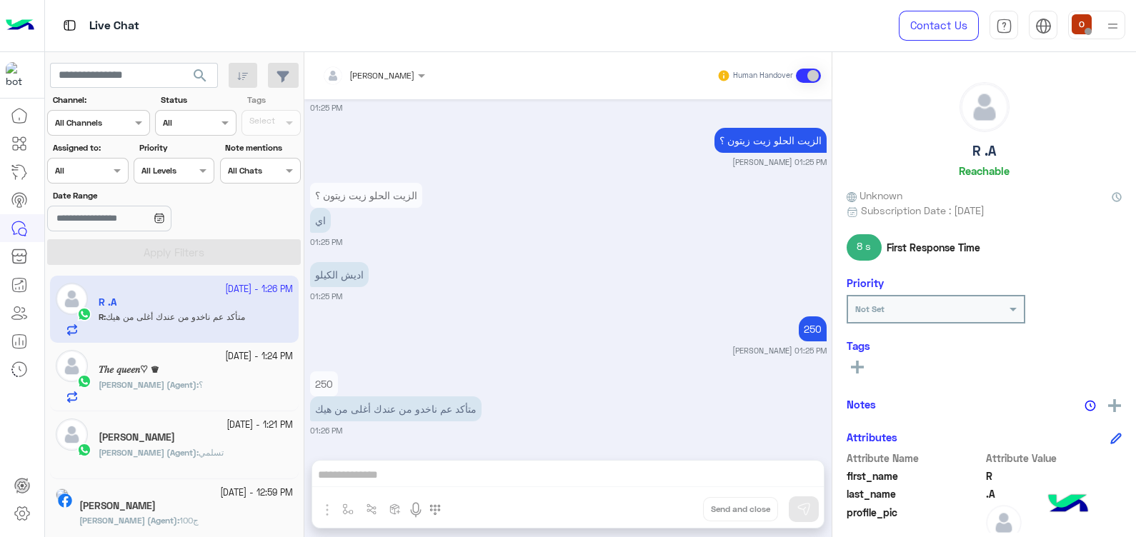
click at [832, 306] on mat-drawer "R .A Reachable Unknown Subscription Date : [DATE] 8 s First Response Time Prior…" at bounding box center [984, 297] width 304 height 491
click at [16, 29] on img at bounding box center [20, 26] width 29 height 30
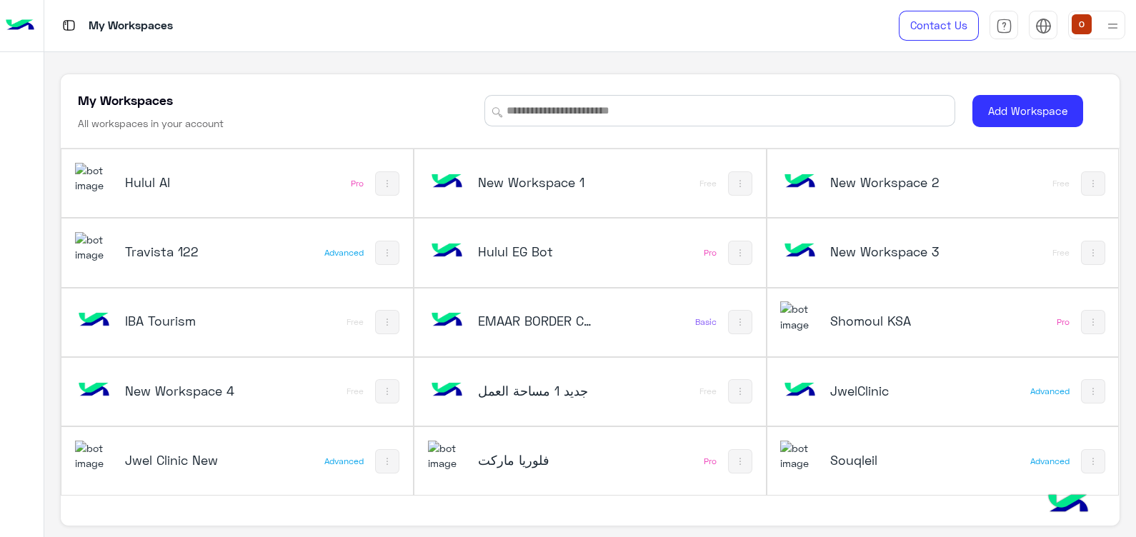
click at [795, 455] on img at bounding box center [799, 456] width 39 height 31
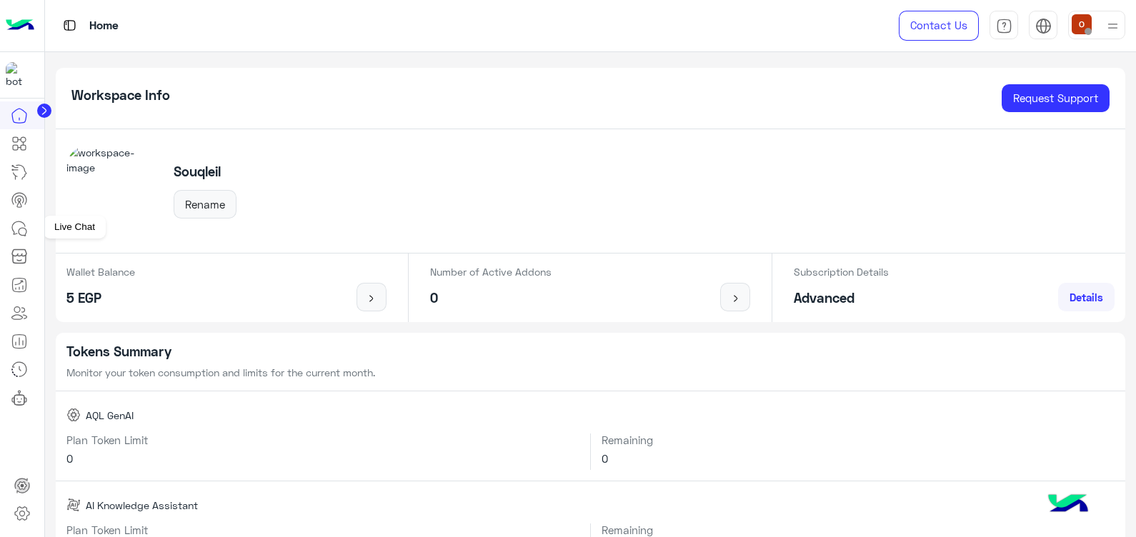
click at [21, 229] on icon at bounding box center [19, 228] width 17 height 17
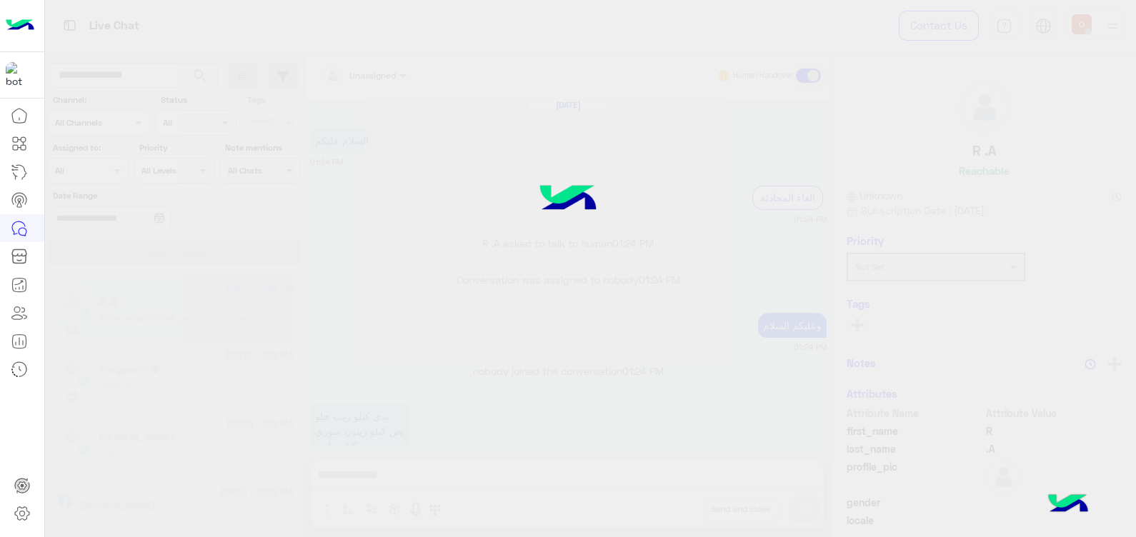
scroll to position [415, 0]
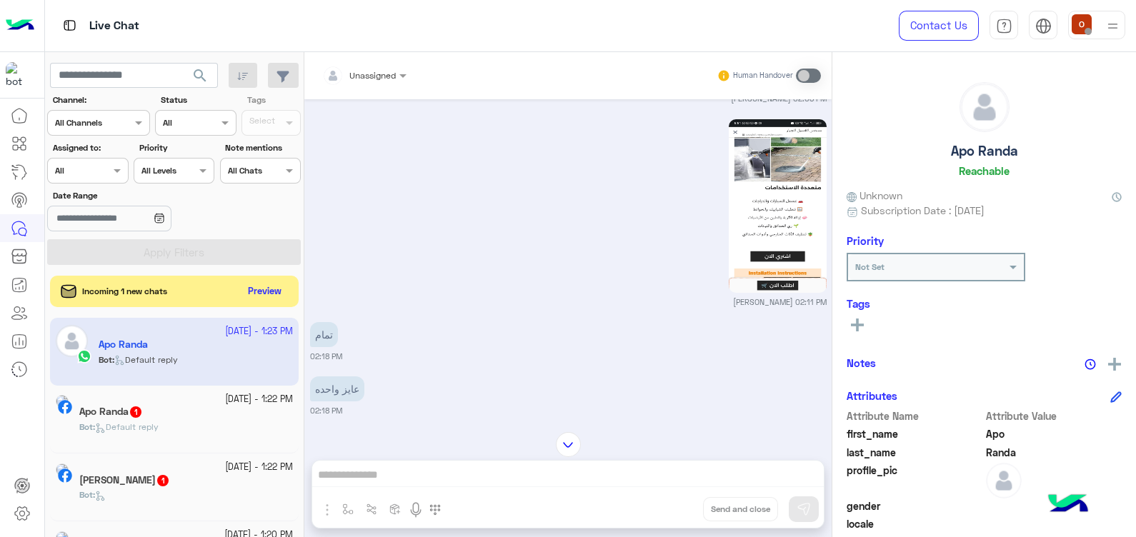
scroll to position [990, 0]
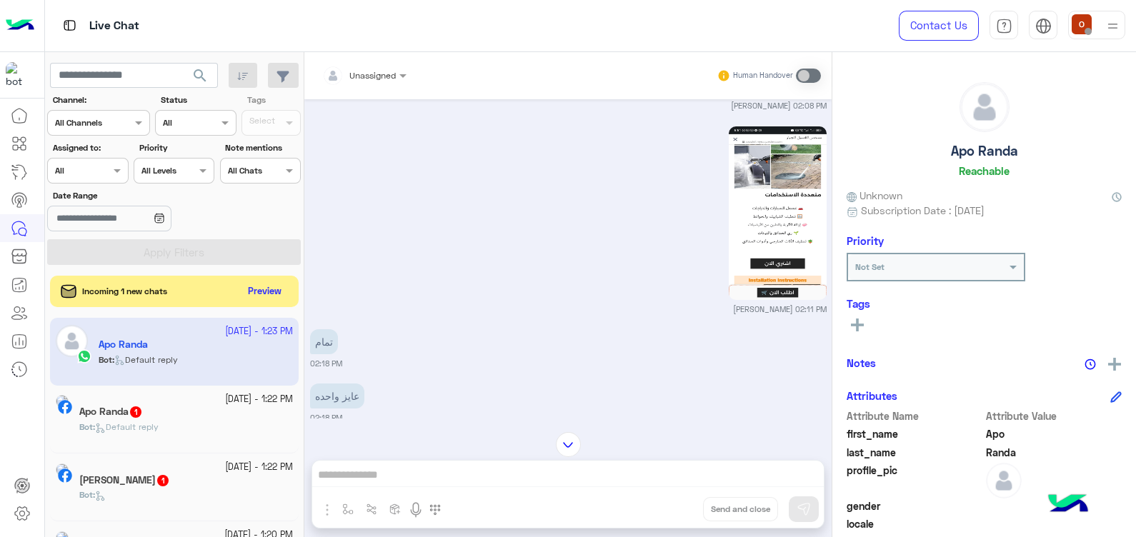
click at [784, 239] on img at bounding box center [778, 213] width 98 height 174
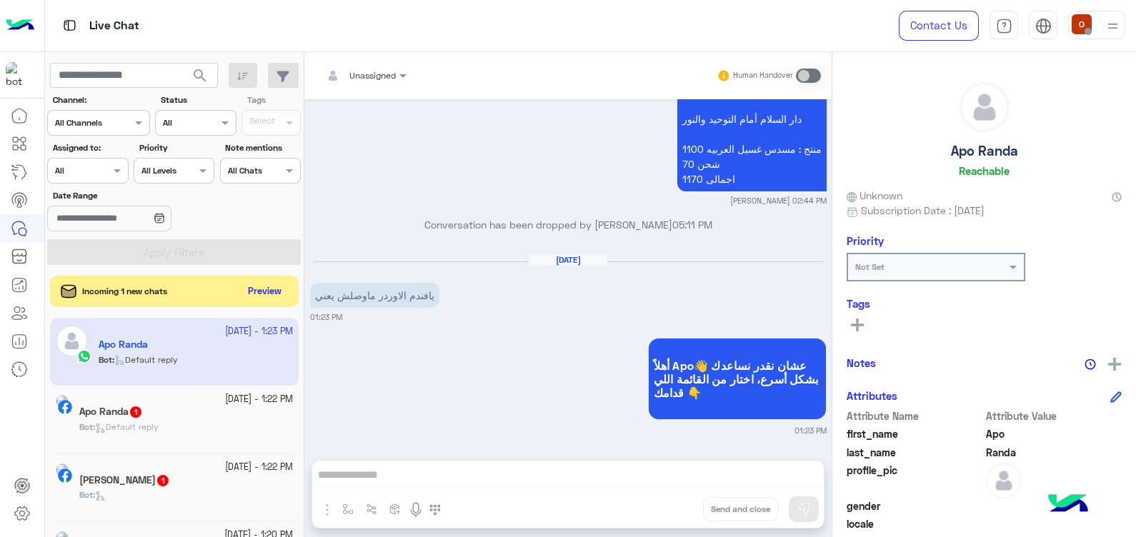
scroll to position [39, 0]
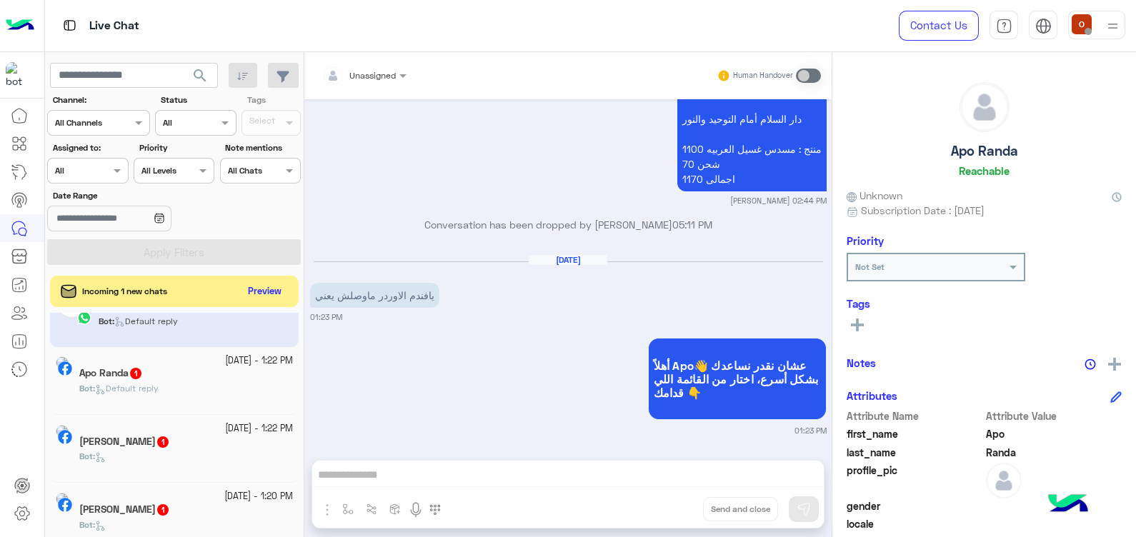
click at [184, 392] on div "Bot : Default reply" at bounding box center [186, 394] width 214 height 25
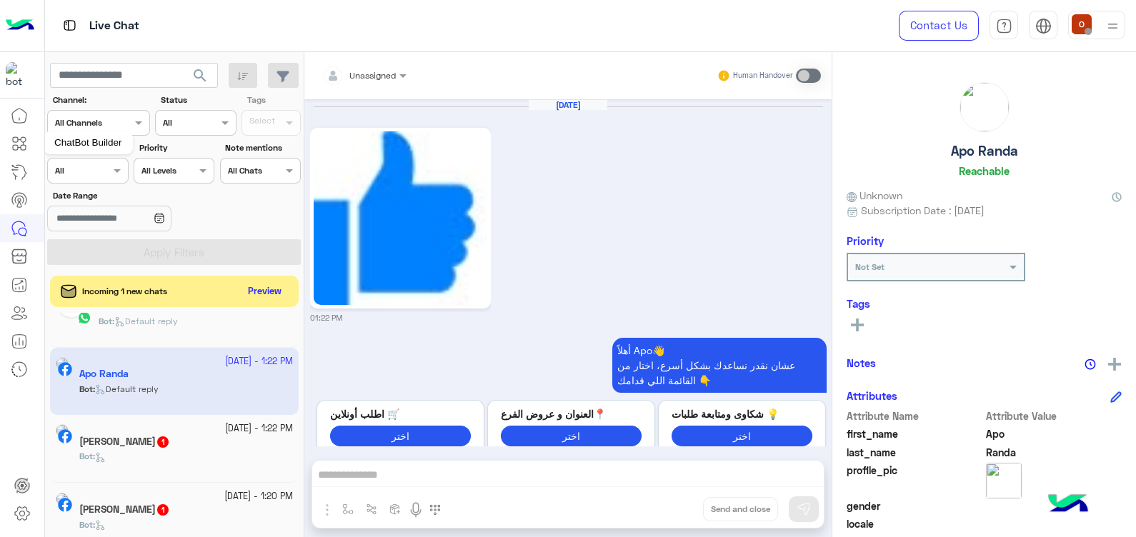
click at [19, 147] on icon at bounding box center [19, 143] width 17 height 17
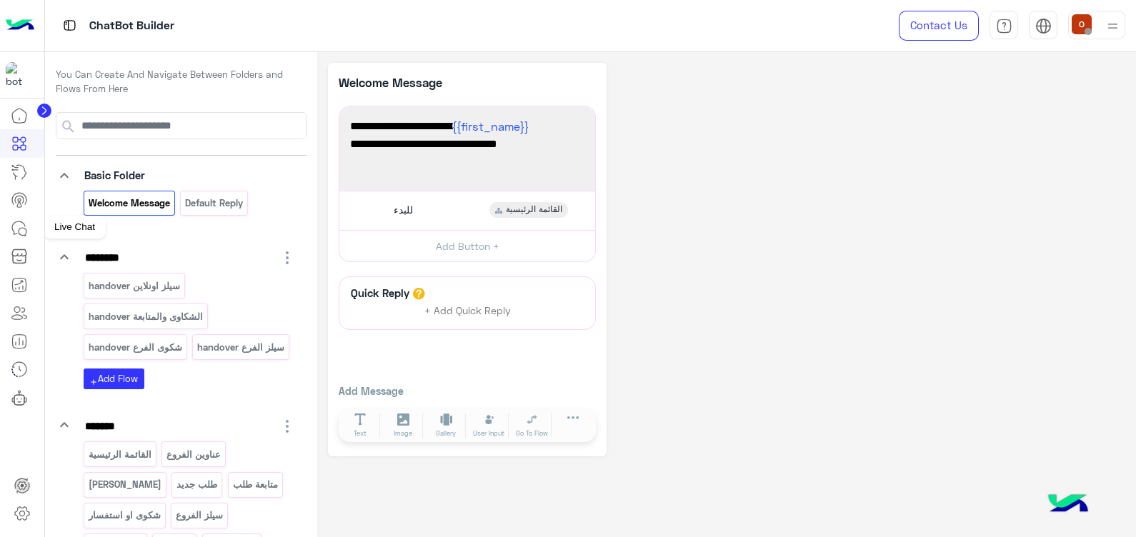
click at [21, 225] on icon at bounding box center [19, 228] width 17 height 17
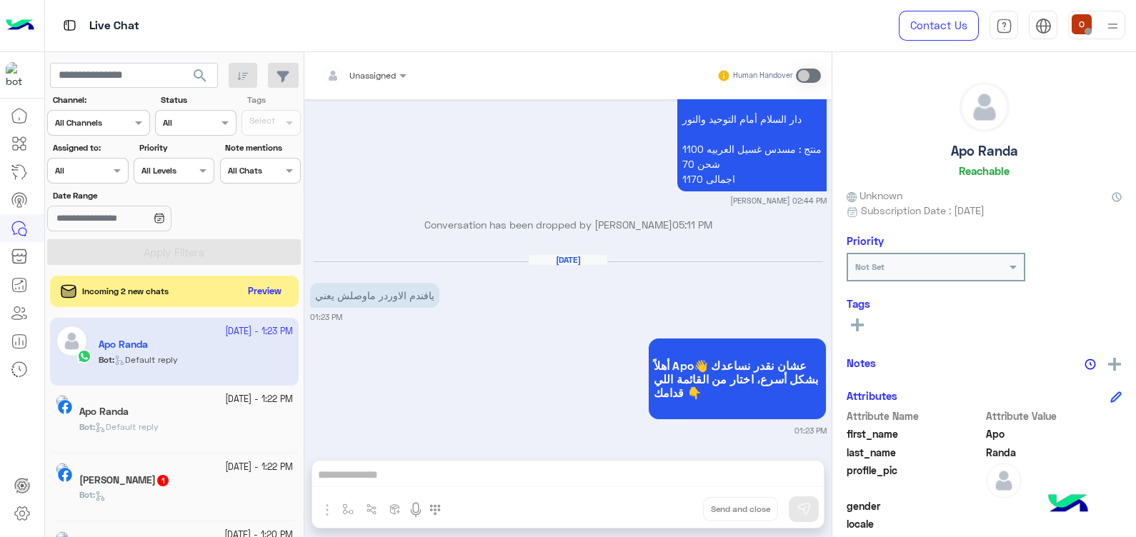
click at [471, 361] on div "أهلاً Apo👋 عشان نقدر نساعدك بشكل أسرع، اختار من القائمة اللي قدامك 👇 01:23 PM" at bounding box center [568, 385] width 517 height 102
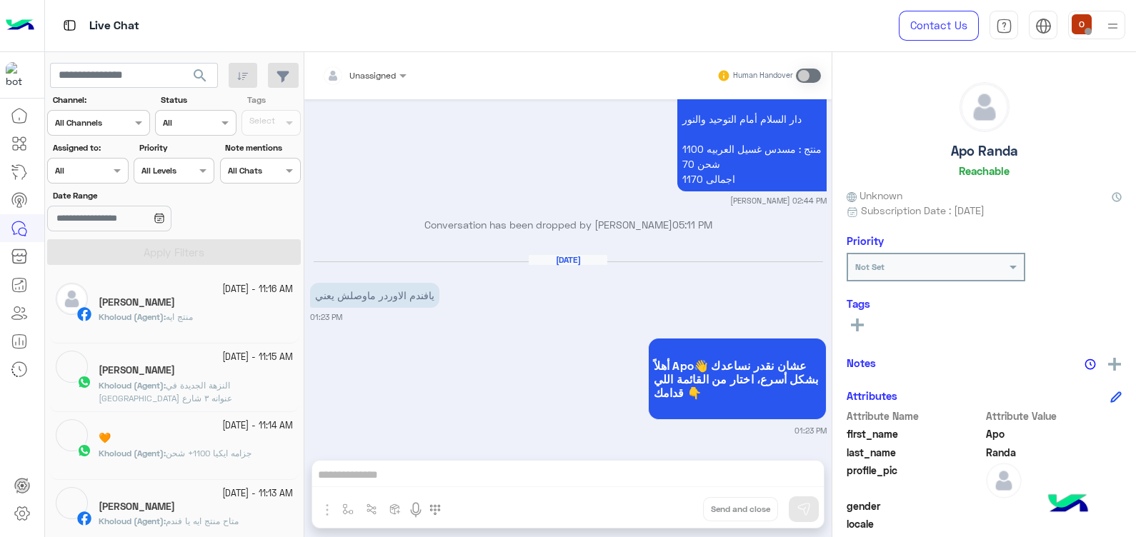
scroll to position [7, 0]
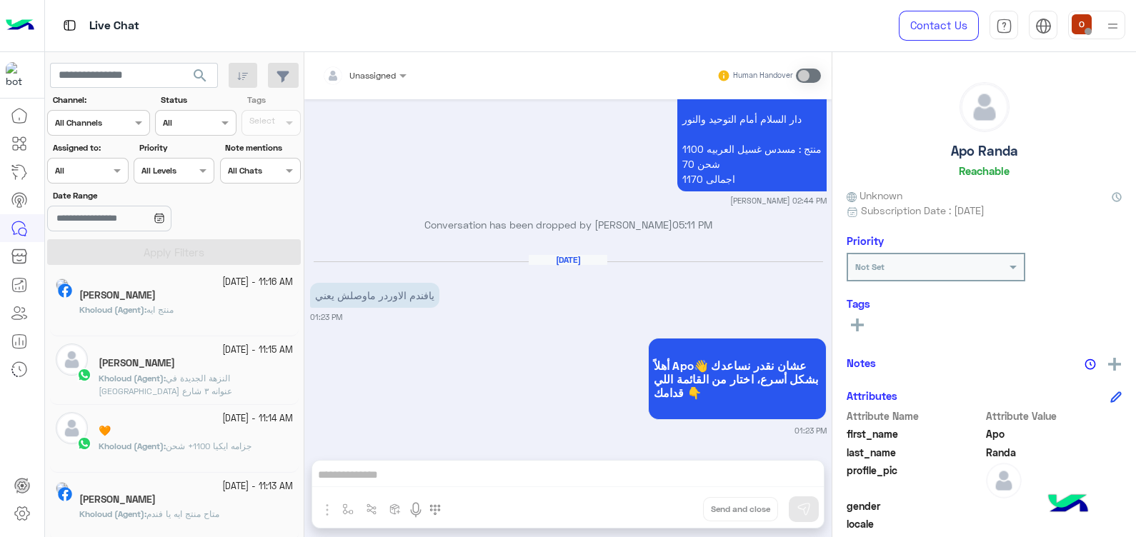
click at [18, 19] on img at bounding box center [20, 26] width 29 height 30
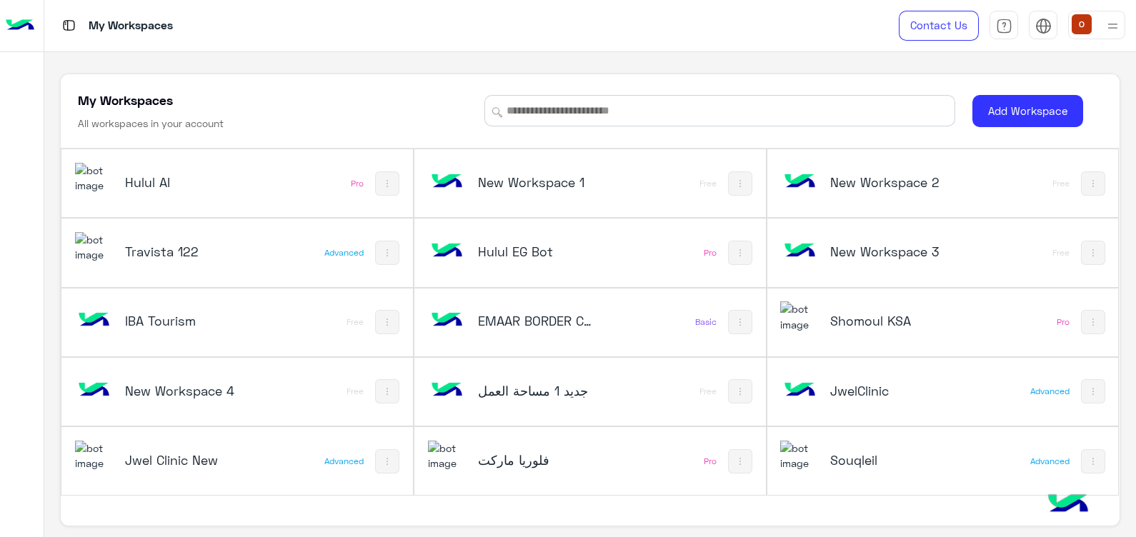
click at [793, 469] on img at bounding box center [799, 456] width 39 height 31
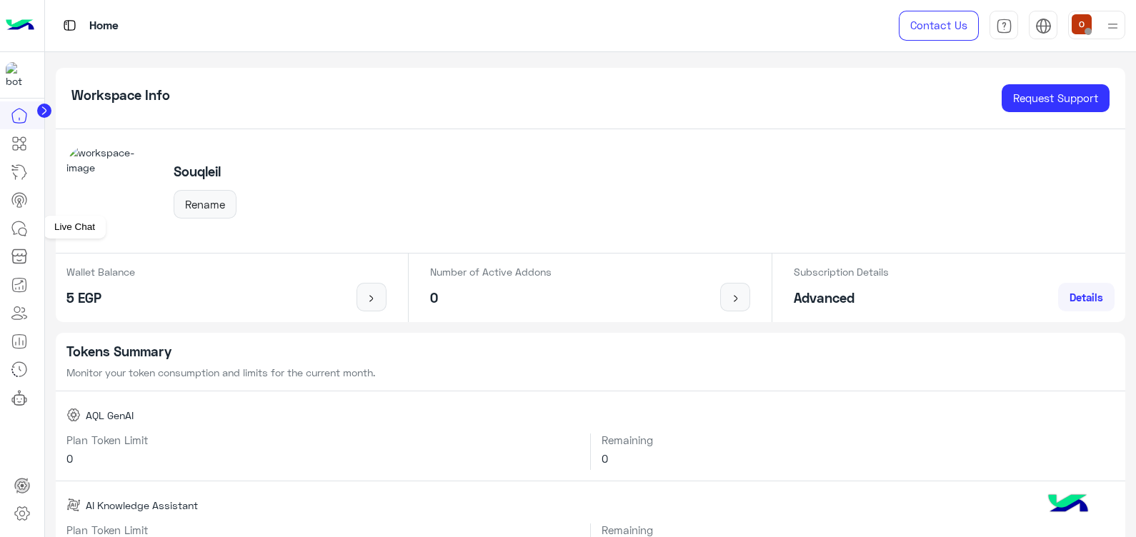
click at [14, 224] on icon at bounding box center [19, 228] width 17 height 17
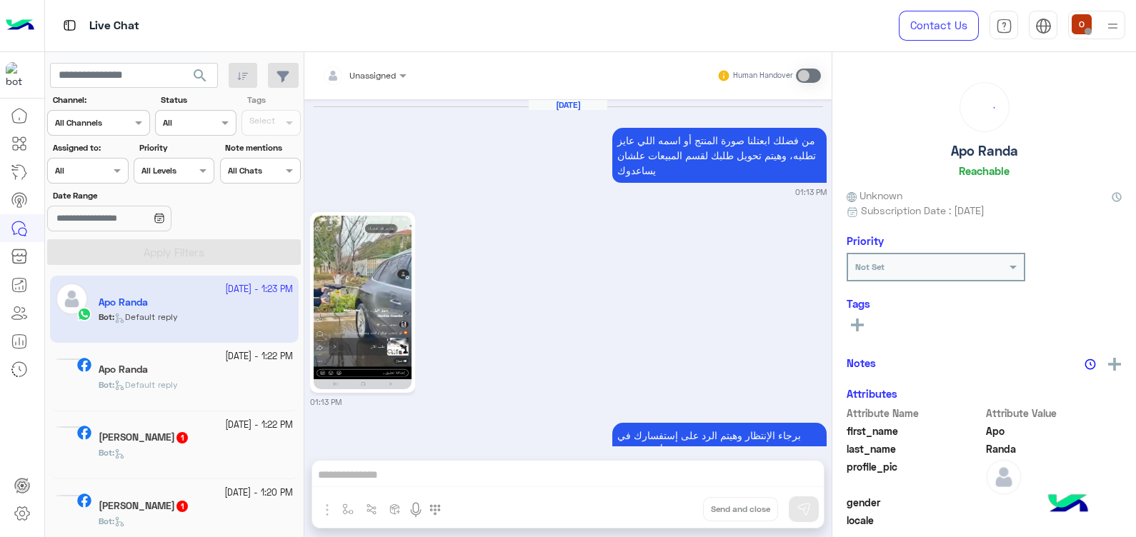
scroll to position [1600, 0]
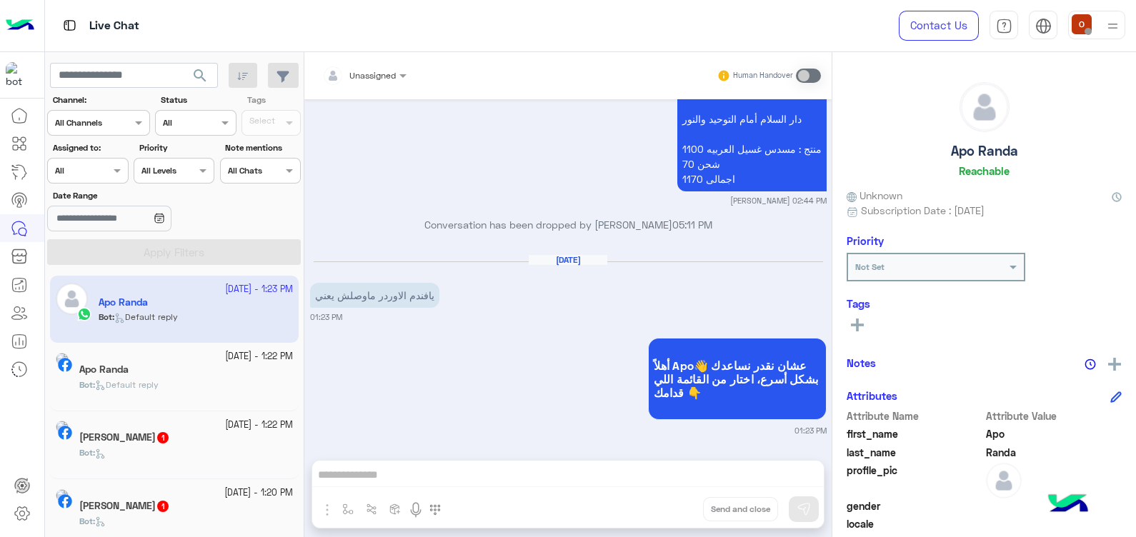
click at [172, 374] on div "Apo Randa" at bounding box center [186, 371] width 214 height 15
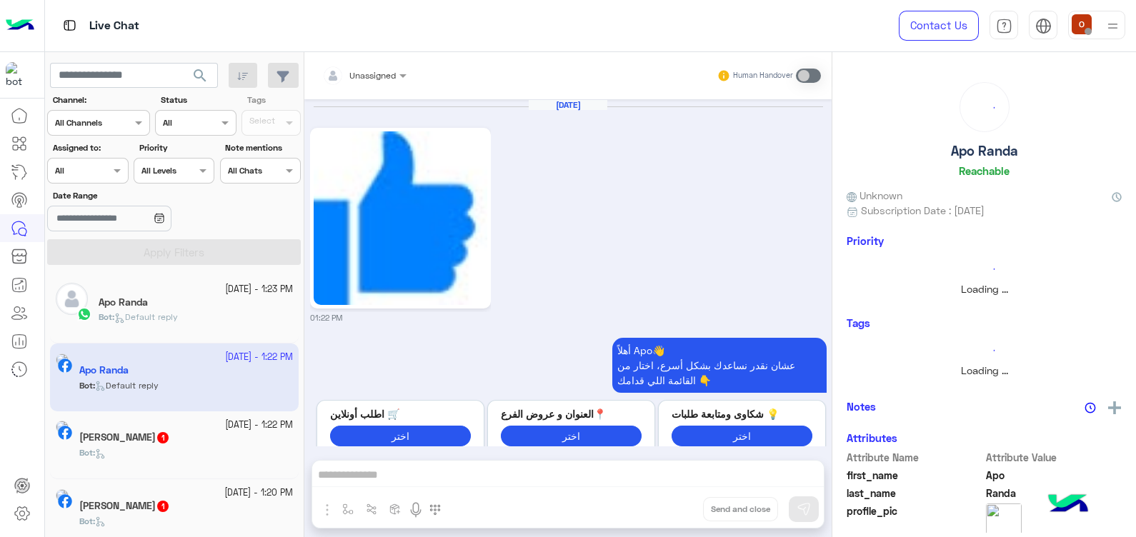
scroll to position [42, 0]
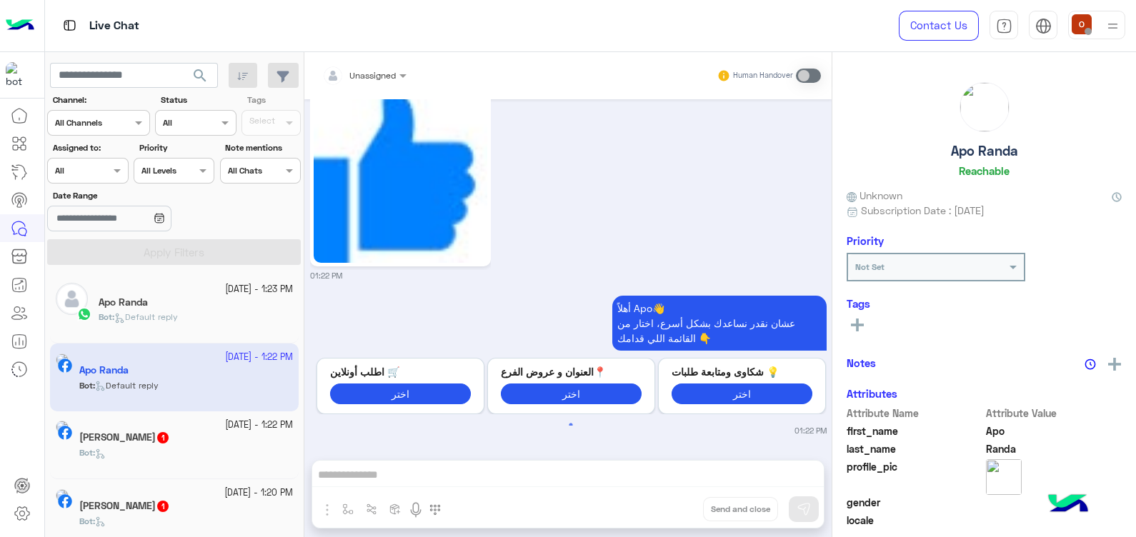
click at [178, 319] on span "Default reply" at bounding box center [146, 317] width 64 height 11
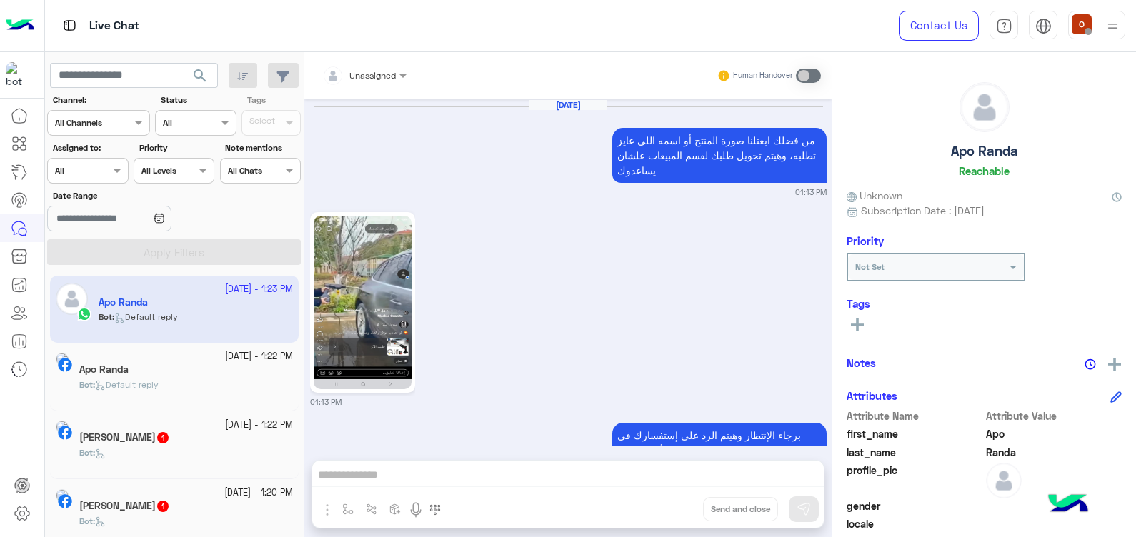
scroll to position [1600, 0]
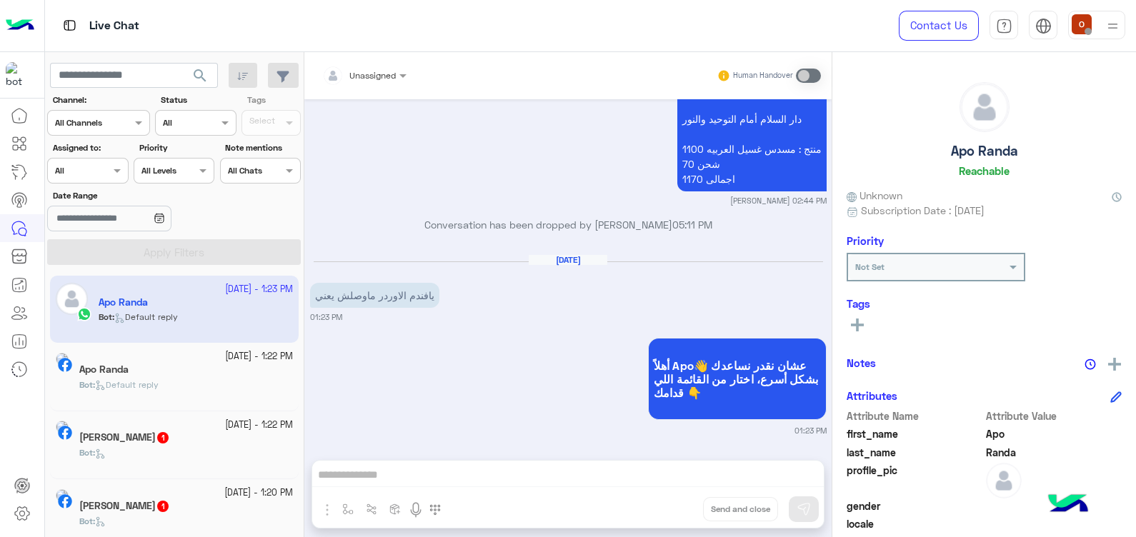
click at [20, 21] on img at bounding box center [20, 26] width 29 height 30
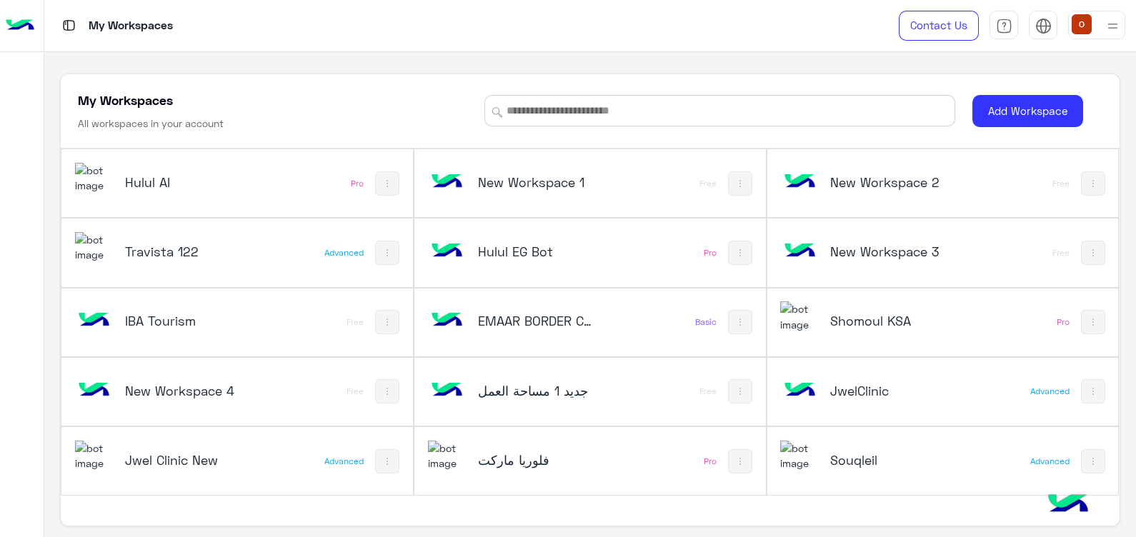
click at [101, 171] on img at bounding box center [94, 178] width 39 height 31
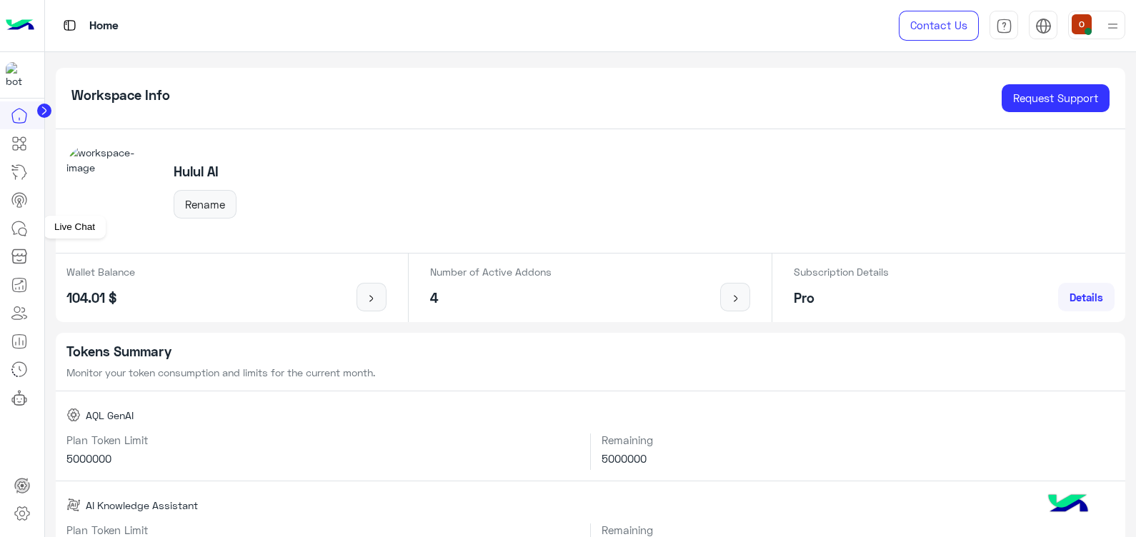
click at [21, 225] on icon at bounding box center [19, 228] width 17 height 17
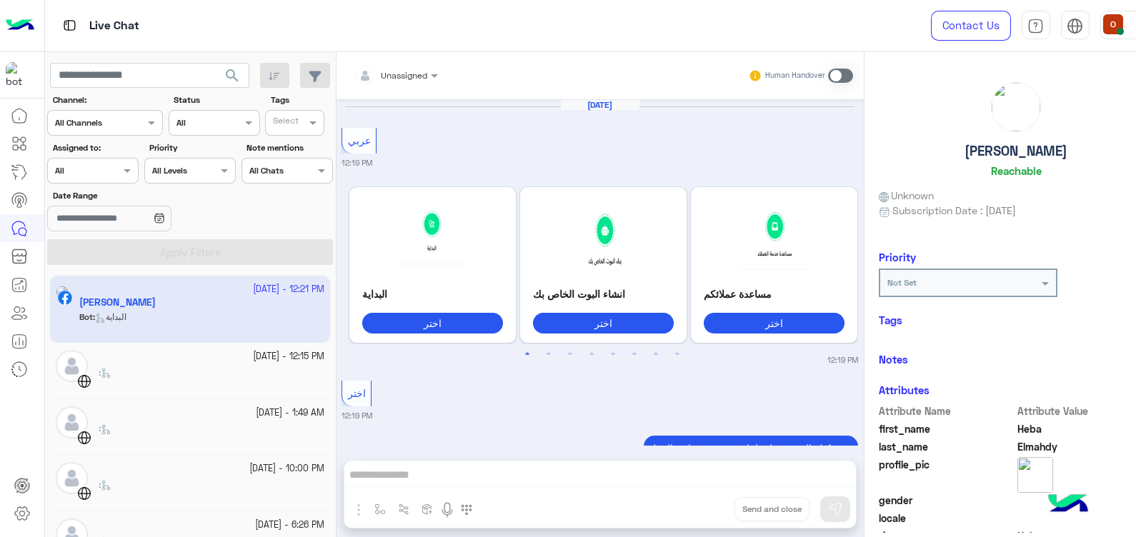
scroll to position [1501, 0]
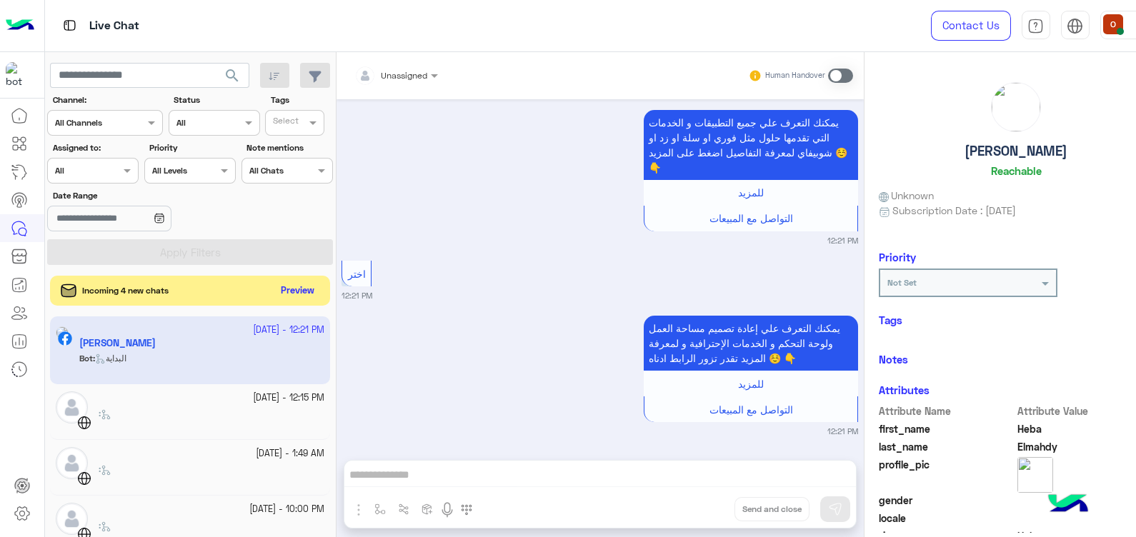
click at [304, 287] on button "Preview" at bounding box center [297, 291] width 44 height 19
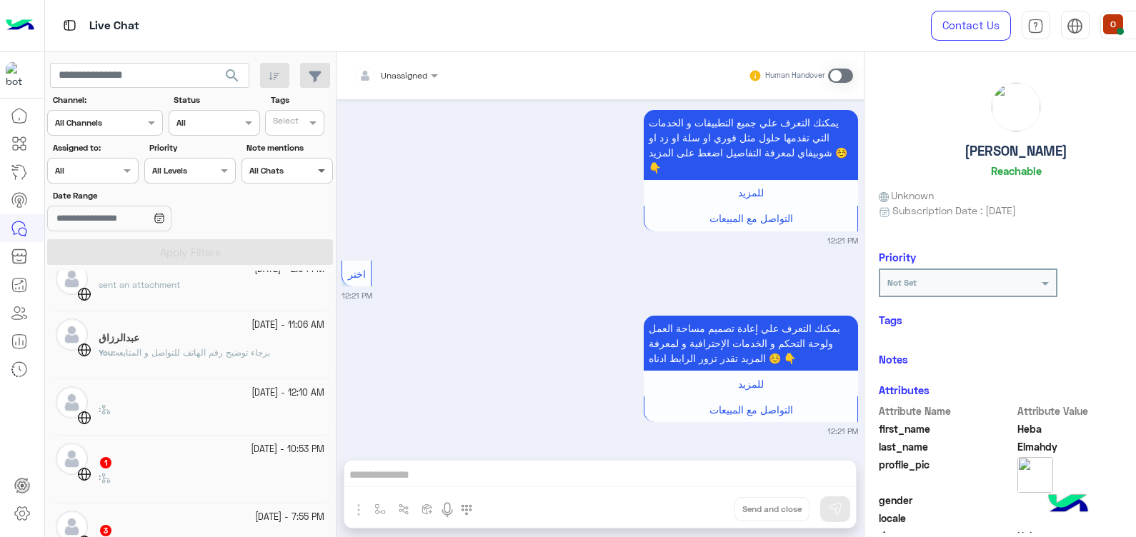
scroll to position [0, 0]
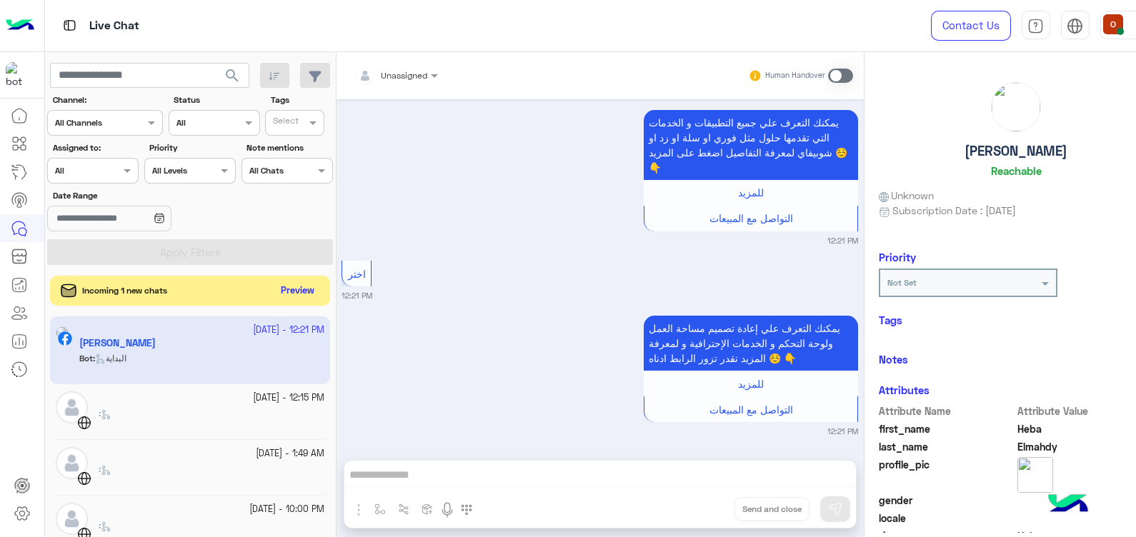
click at [304, 289] on button "Preview" at bounding box center [297, 291] width 44 height 19
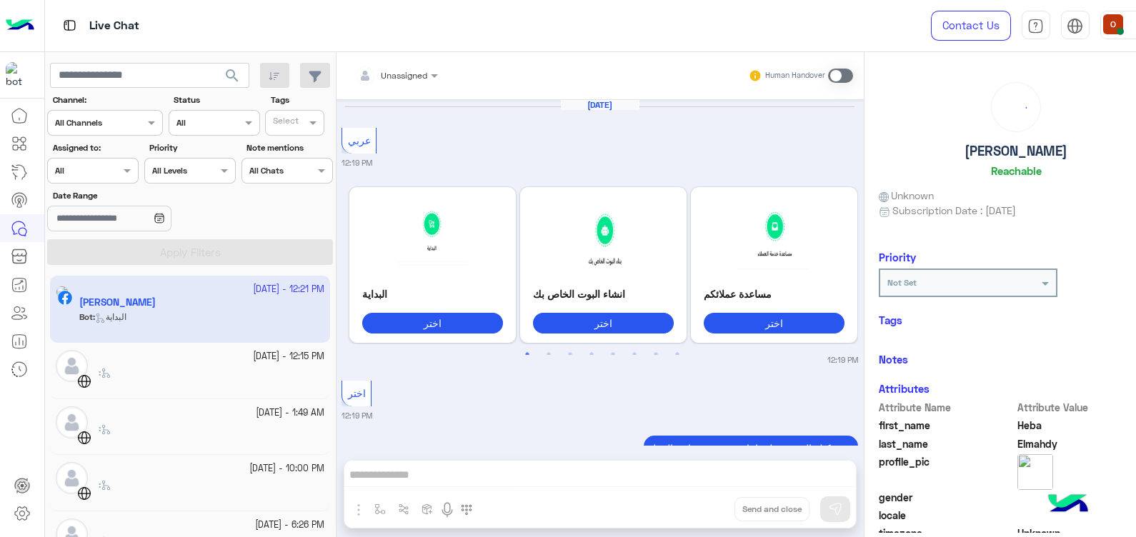
scroll to position [1501, 0]
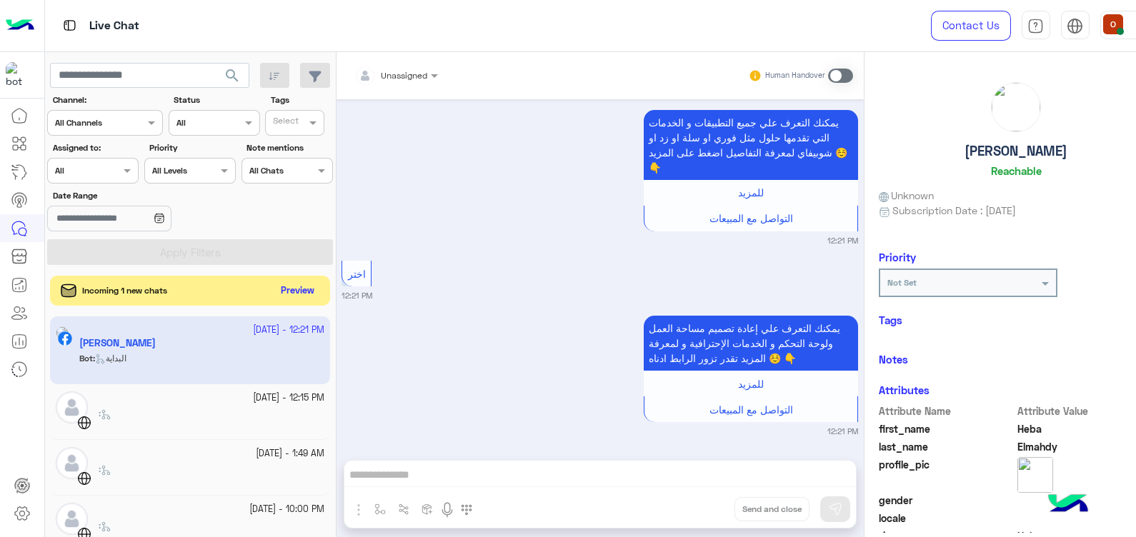
click at [304, 289] on button "Preview" at bounding box center [297, 291] width 44 height 19
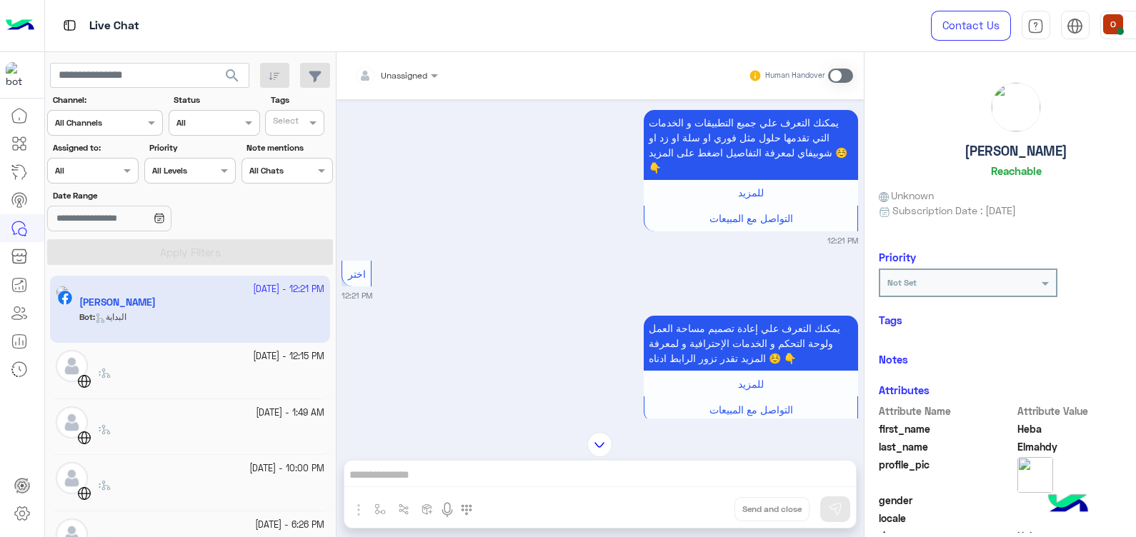
scroll to position [1053, 0]
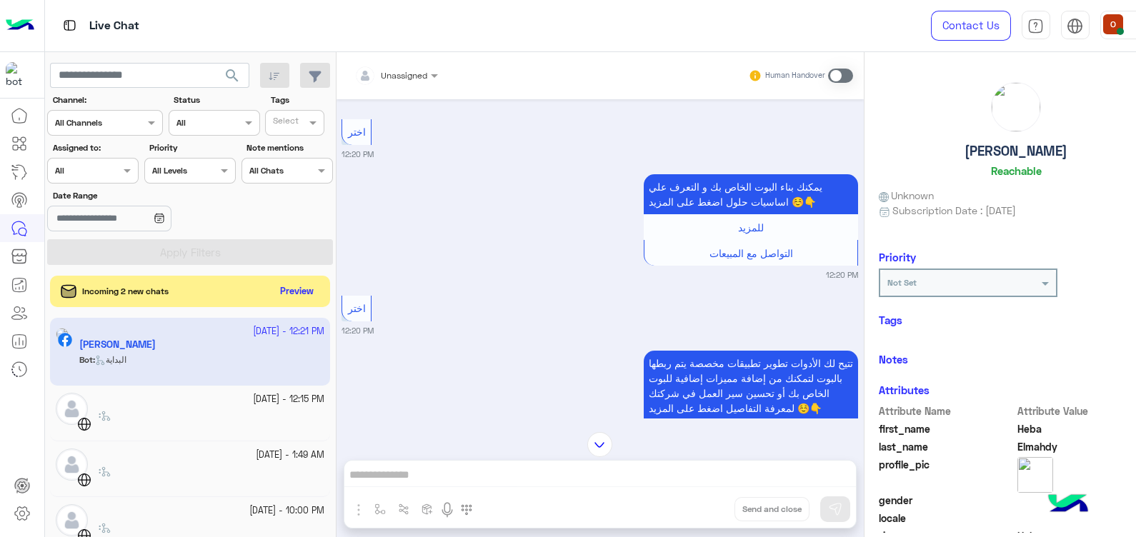
drag, startPoint x: 335, startPoint y: 317, endPoint x: 328, endPoint y: 364, distance: 47.7
click at [328, 364] on div "[DATE] - 12:21 PM [PERSON_NAME] Bot : البداية [DATE] - 12:15 PM : [DATE] - 1:49…" at bounding box center [190, 428] width 291 height 230
drag, startPoint x: 328, startPoint y: 364, endPoint x: 467, endPoint y: 332, distance: 142.2
click at [467, 332] on small "12:20 PM" at bounding box center [600, 330] width 517 height 11
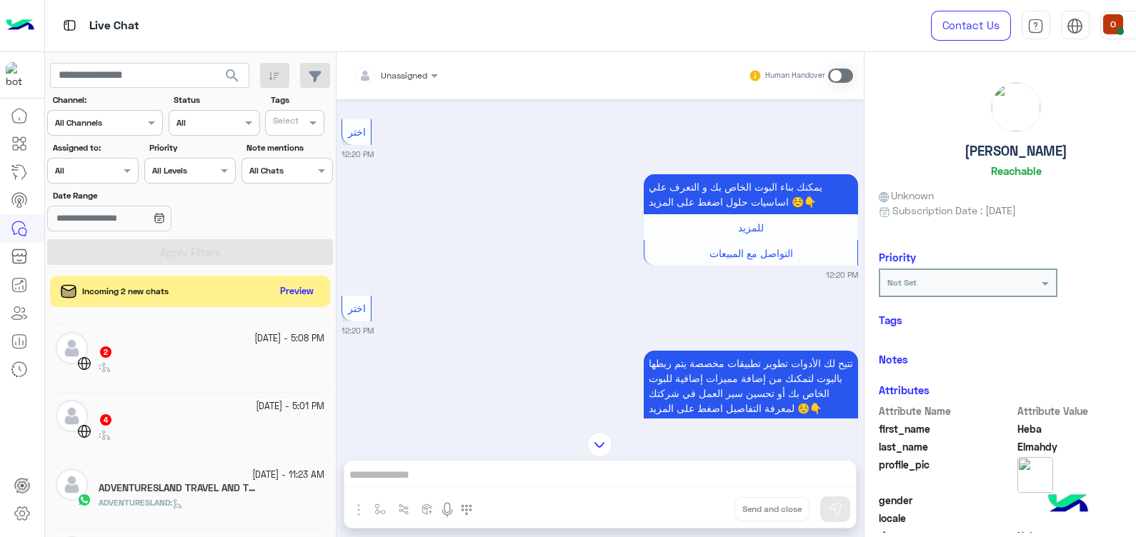
scroll to position [0, 0]
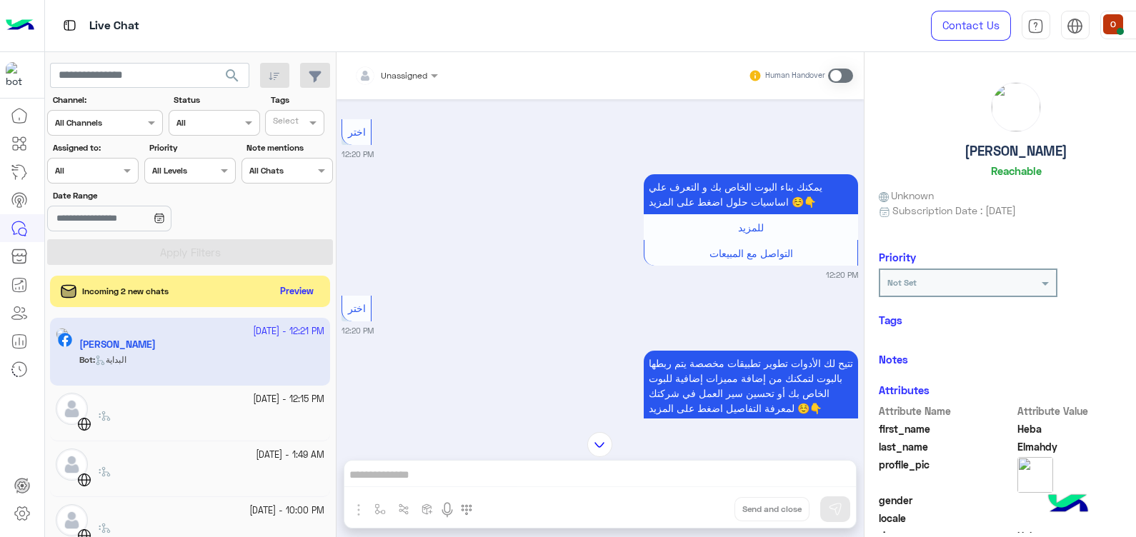
click at [110, 295] on span "Incoming 2 new chats" at bounding box center [125, 291] width 86 height 13
click at [296, 292] on button "Preview" at bounding box center [297, 291] width 44 height 19
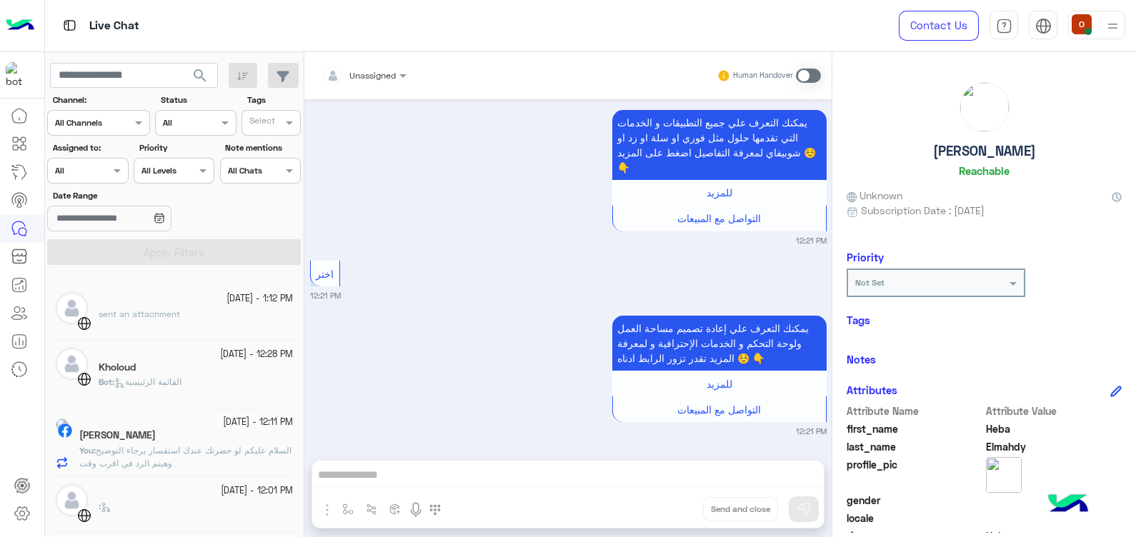
scroll to position [454, 0]
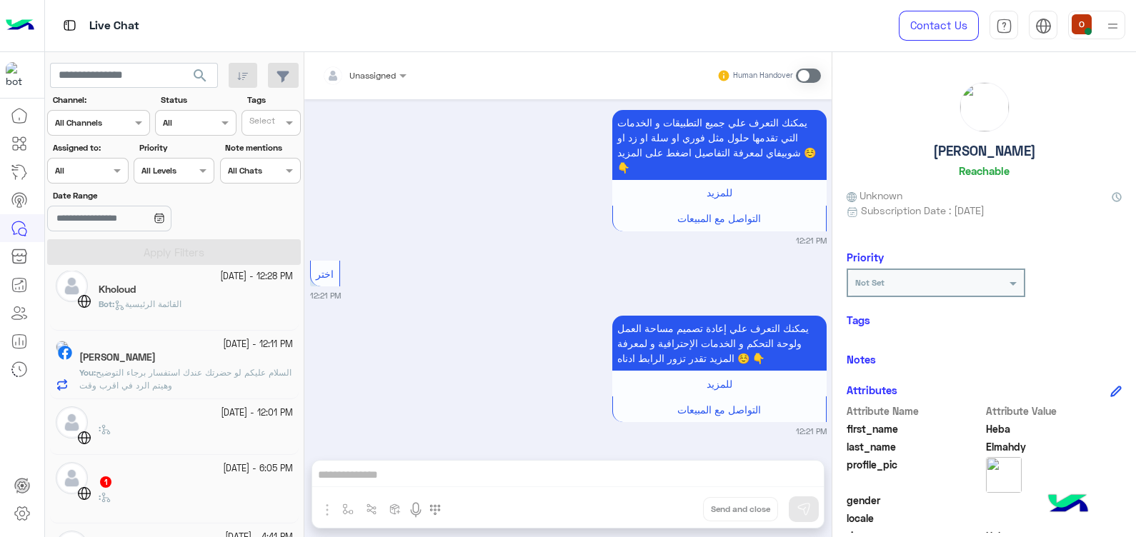
click at [218, 382] on p "You : السلام عليكم لو حضرتك عندك استفسار برجاء التوضيح وهيتم الرد في اقرب وقت" at bounding box center [186, 380] width 214 height 26
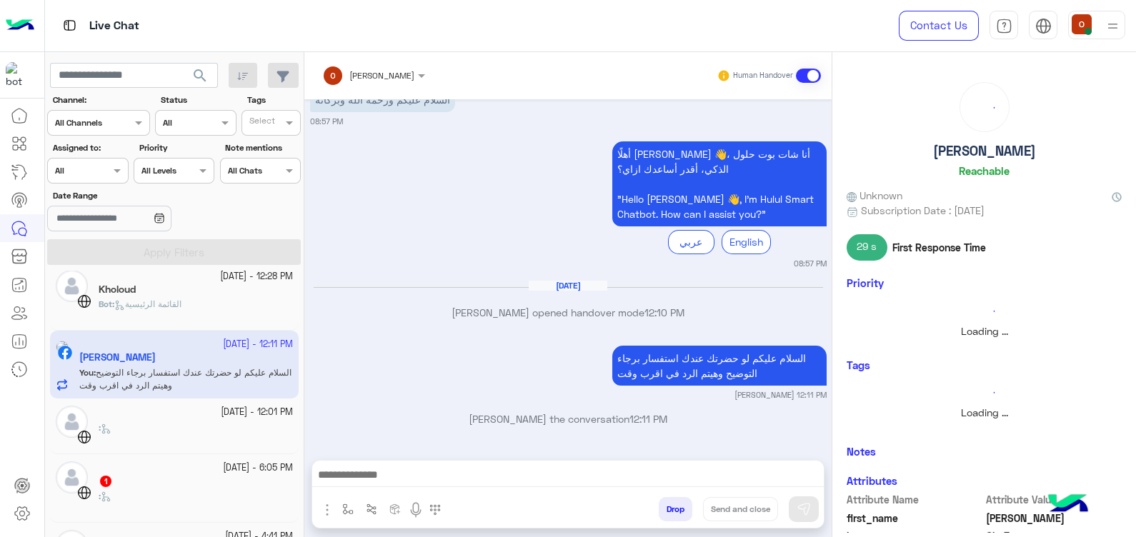
scroll to position [951, 0]
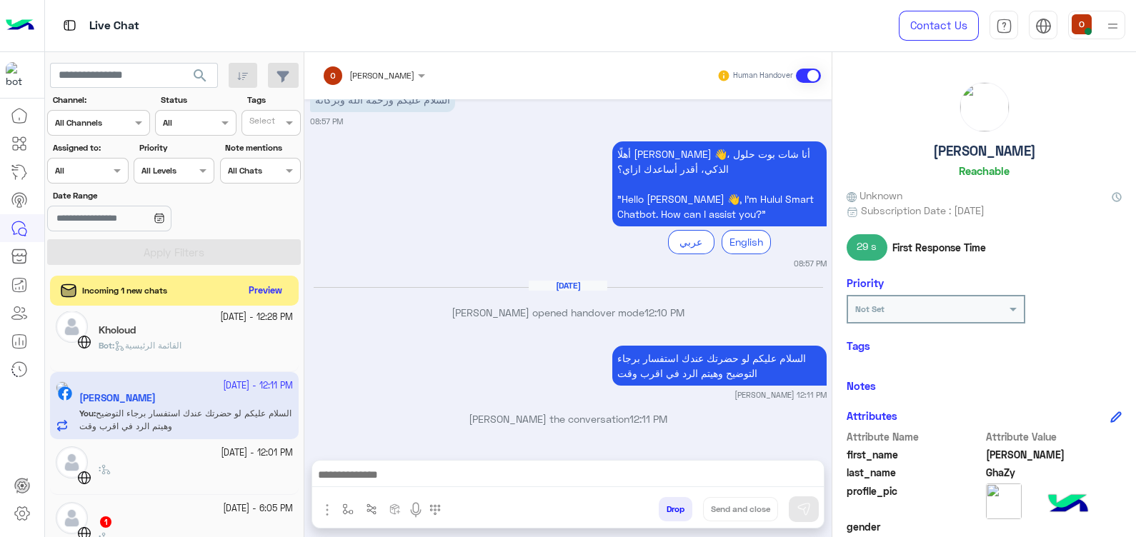
click at [264, 289] on button "Preview" at bounding box center [266, 291] width 44 height 19
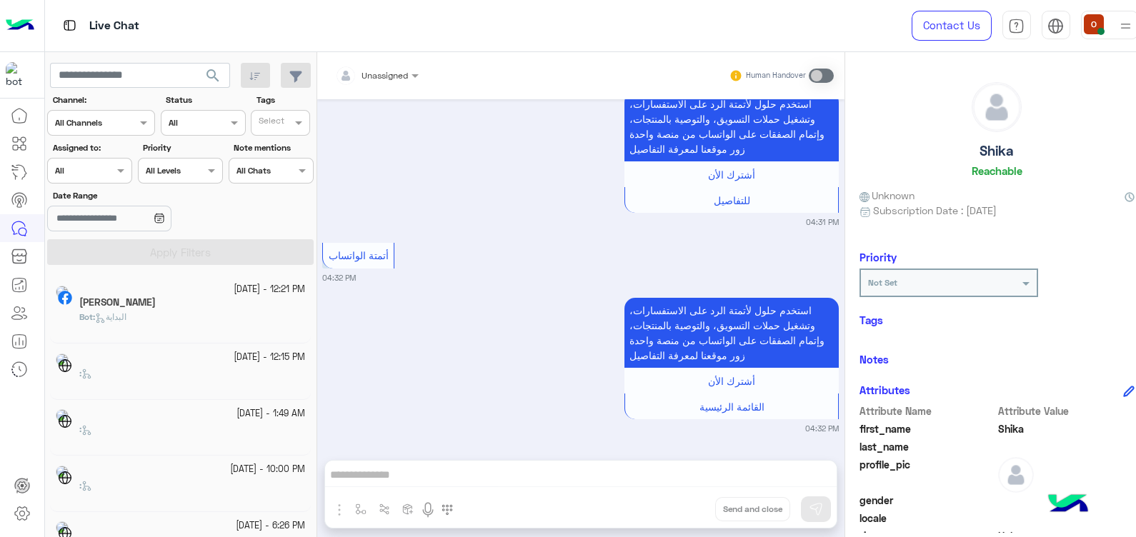
scroll to position [7, 0]
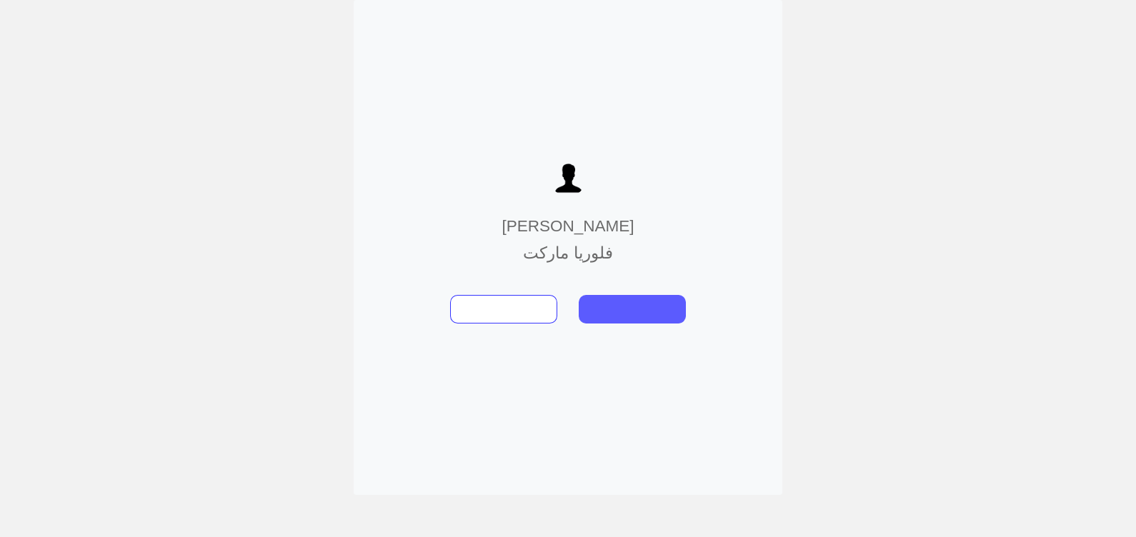
click at [637, 312] on button at bounding box center [632, 309] width 107 height 29
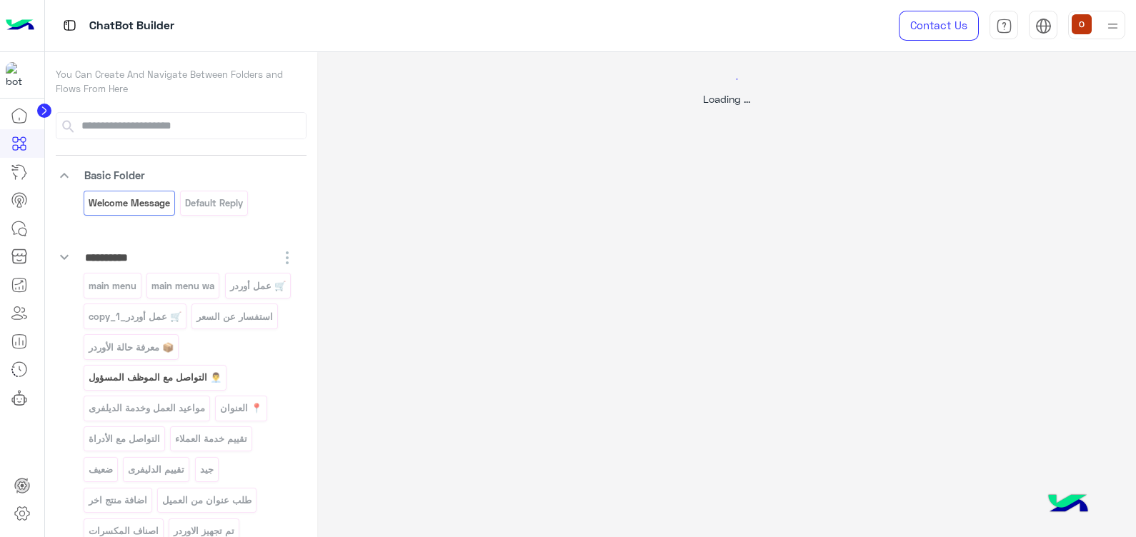
select select "*"
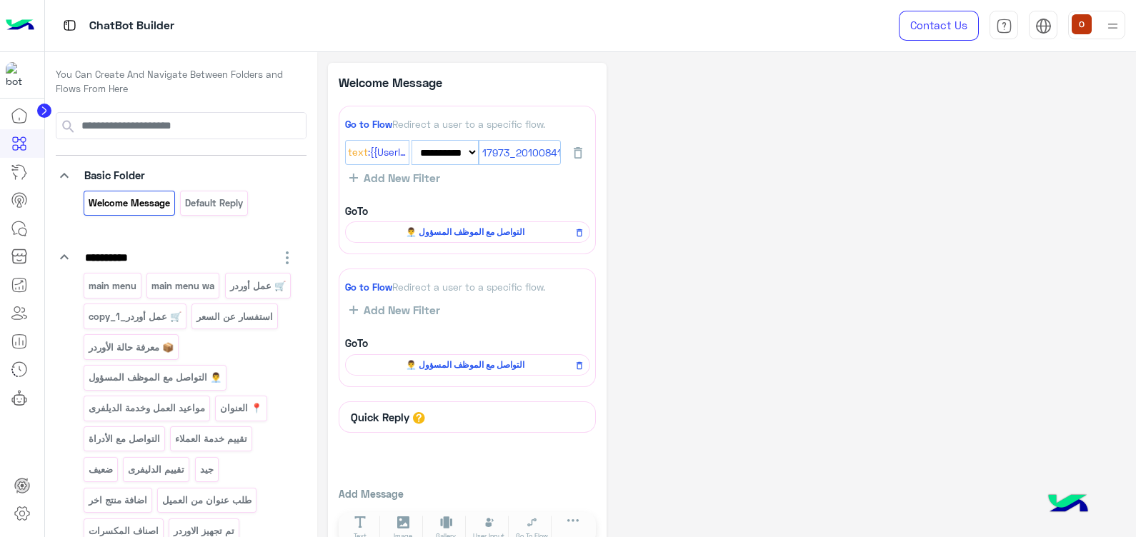
click at [11, 14] on img at bounding box center [20, 26] width 29 height 30
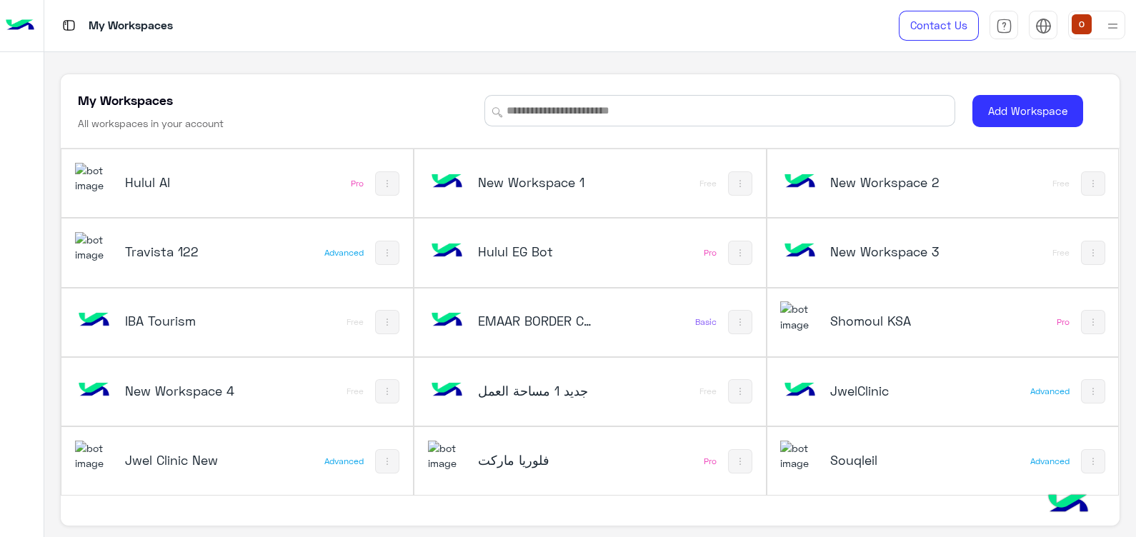
click at [96, 179] on img at bounding box center [94, 178] width 39 height 31
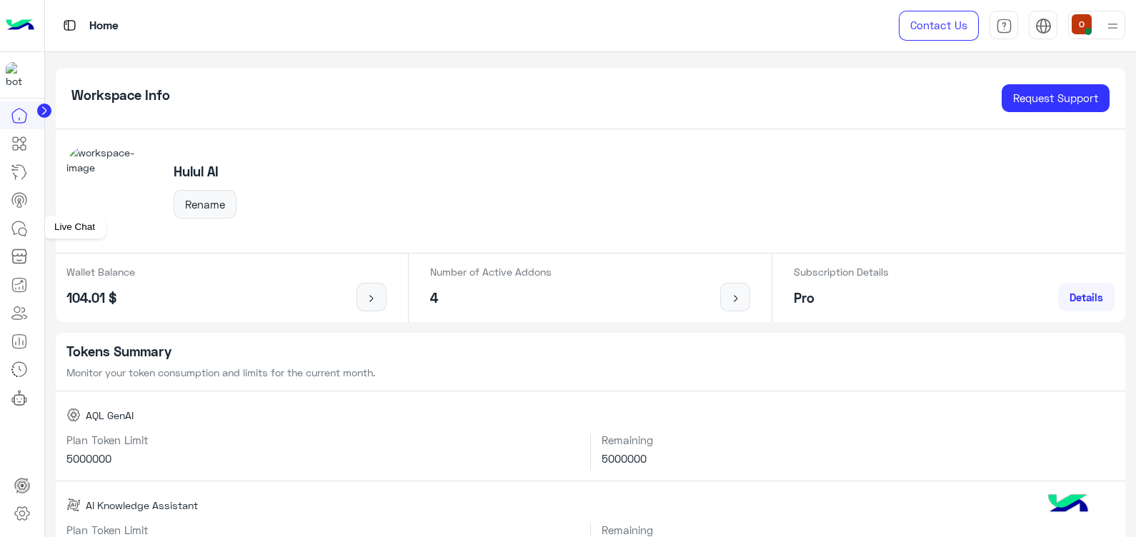
click at [22, 218] on link at bounding box center [19, 228] width 39 height 29
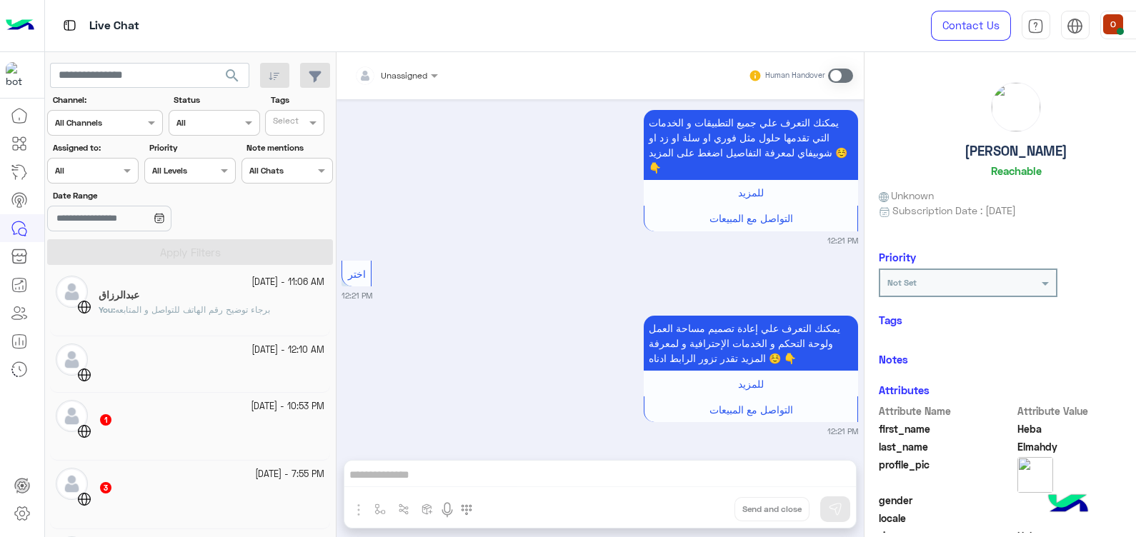
scroll to position [420, 0]
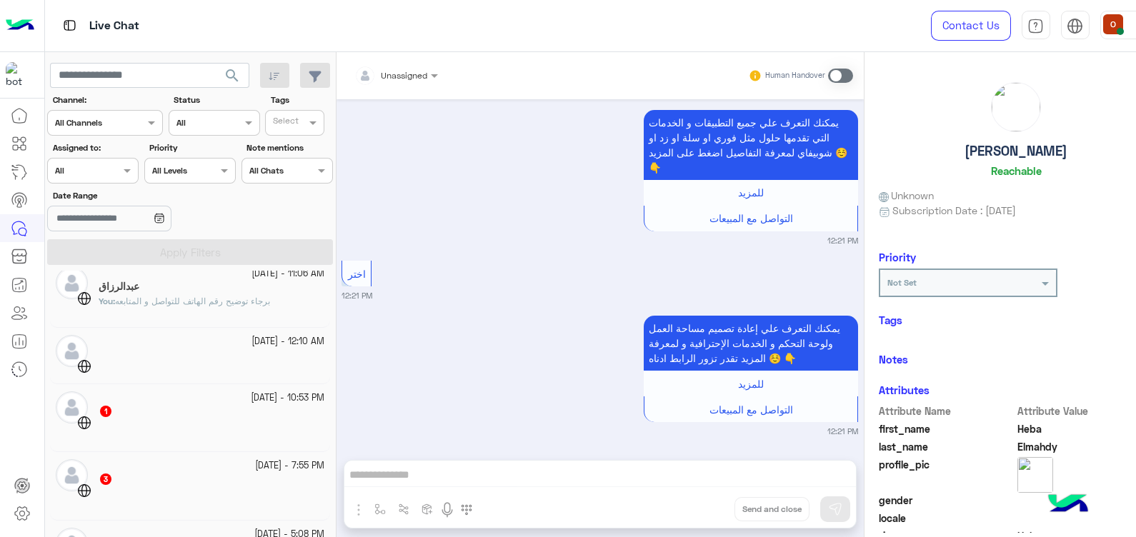
click at [212, 301] on span "برجاء توضيح رقم الهاتف للتواصل و المتابعه" at bounding box center [192, 301] width 155 height 11
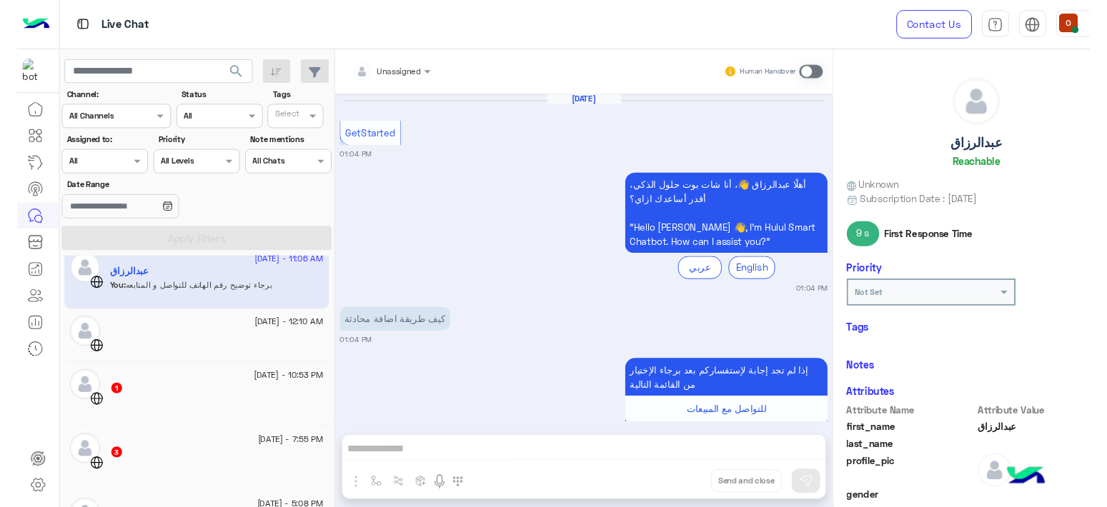
scroll to position [677, 0]
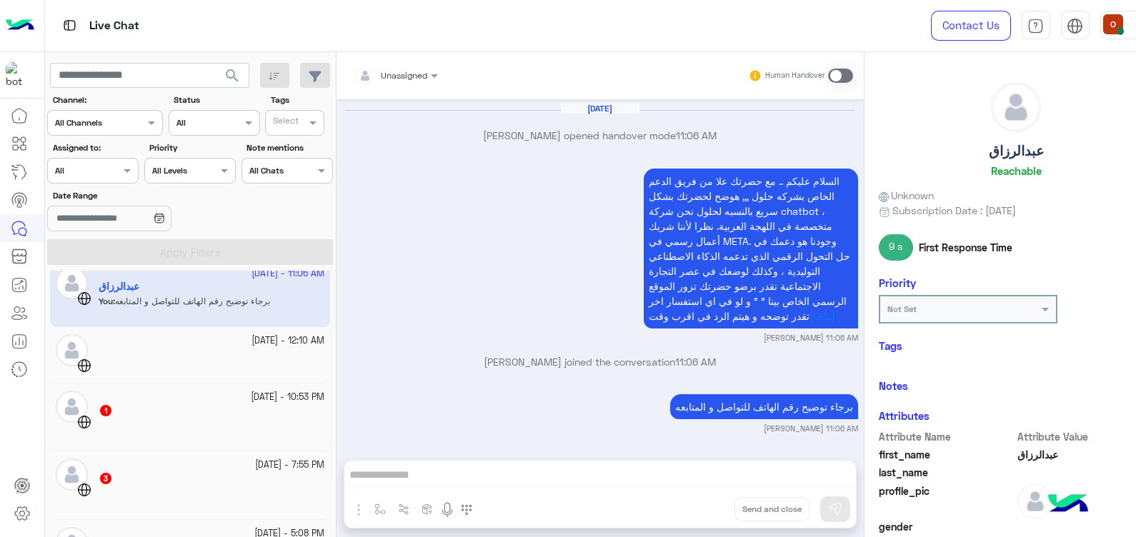
click at [1026, 154] on h5 "عبدالرزاق" at bounding box center [1016, 151] width 55 height 16
copy h5 "عبدالرزاق"
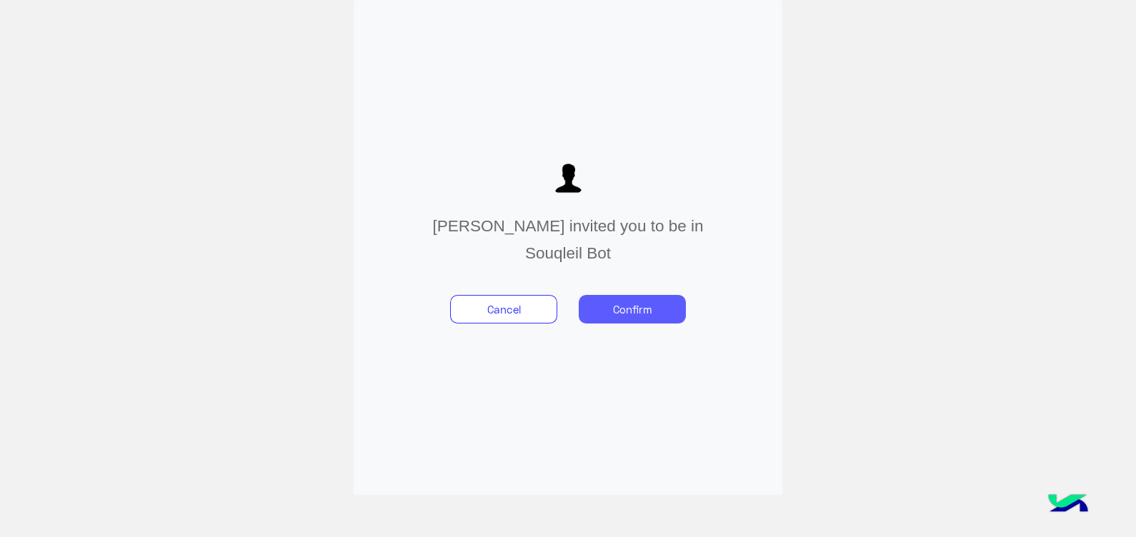
click at [631, 309] on button "Confirm" at bounding box center [632, 309] width 107 height 29
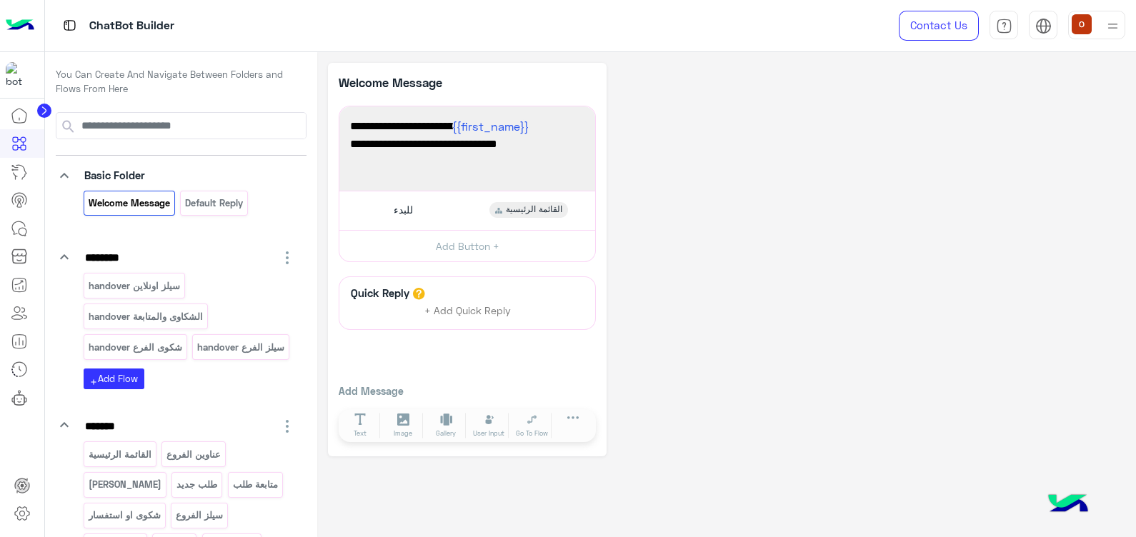
click at [19, 21] on img at bounding box center [20, 26] width 29 height 30
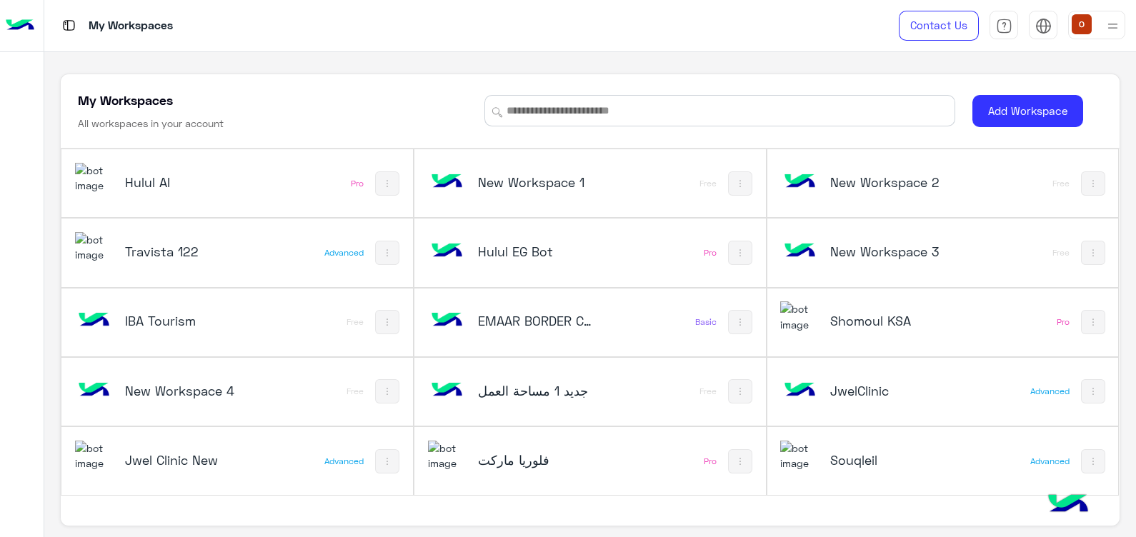
scroll to position [5, 0]
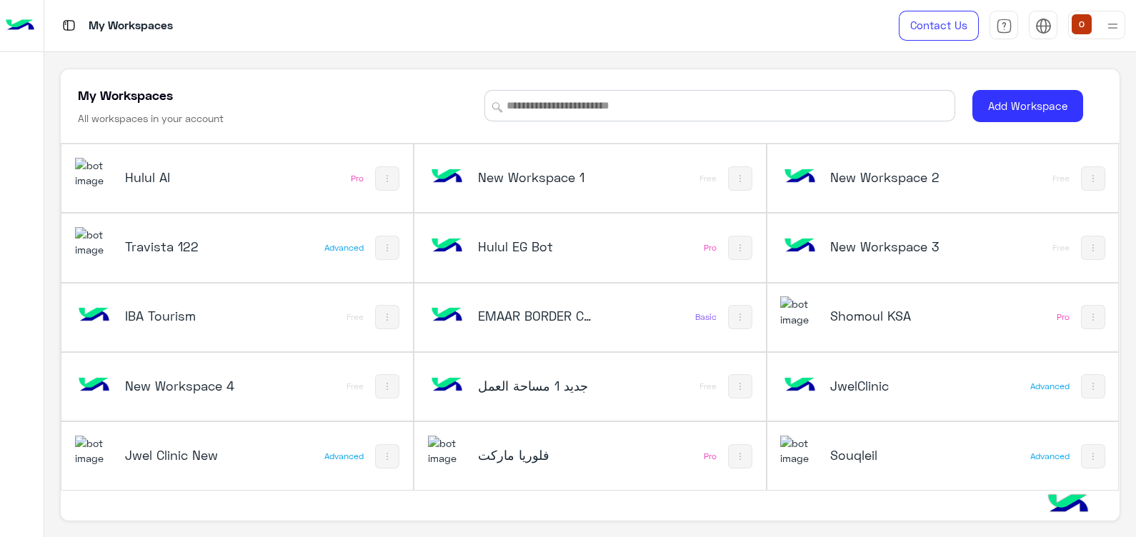
click at [89, 179] on img at bounding box center [94, 173] width 39 height 31
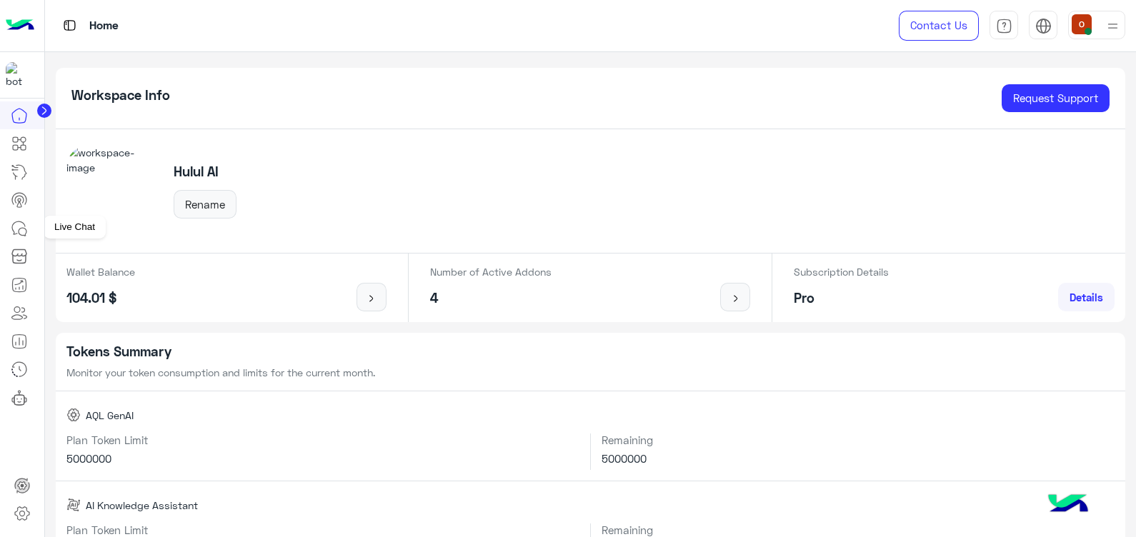
click at [21, 224] on icon at bounding box center [19, 228] width 17 height 17
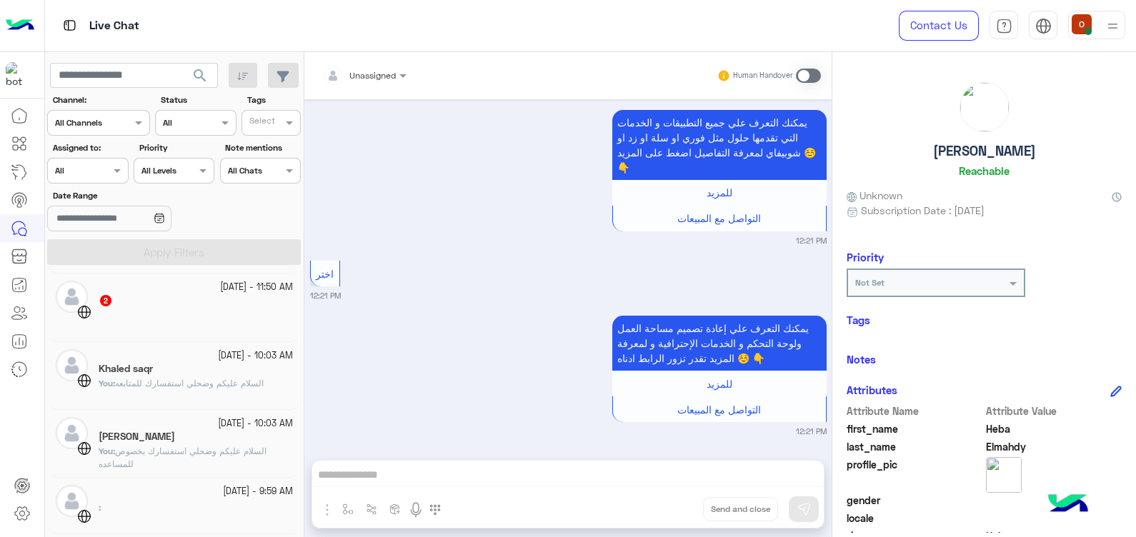
scroll to position [382, 0]
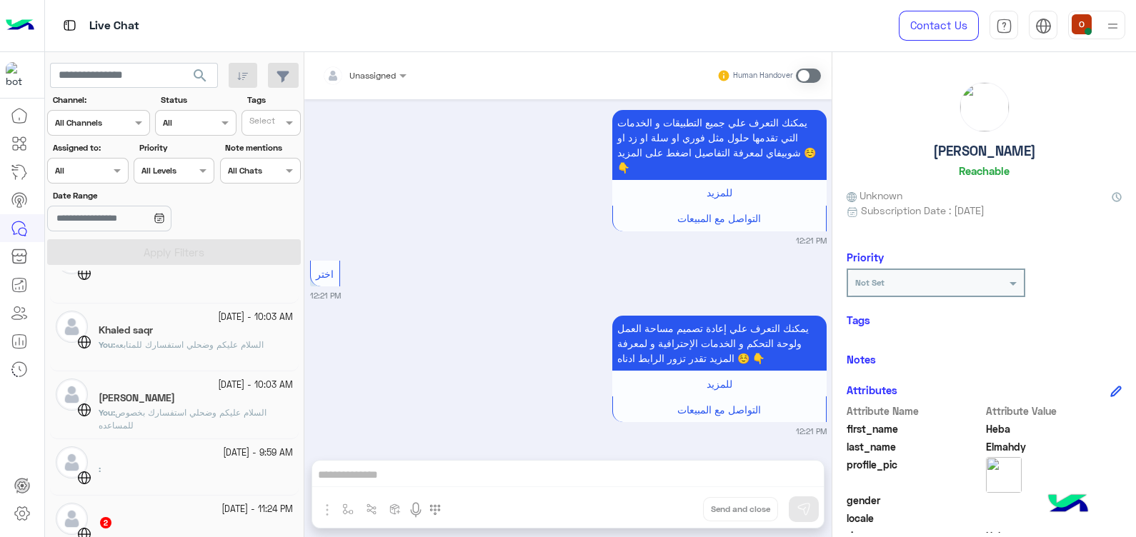
click at [222, 404] on div "بشار قطان" at bounding box center [196, 399] width 194 height 15
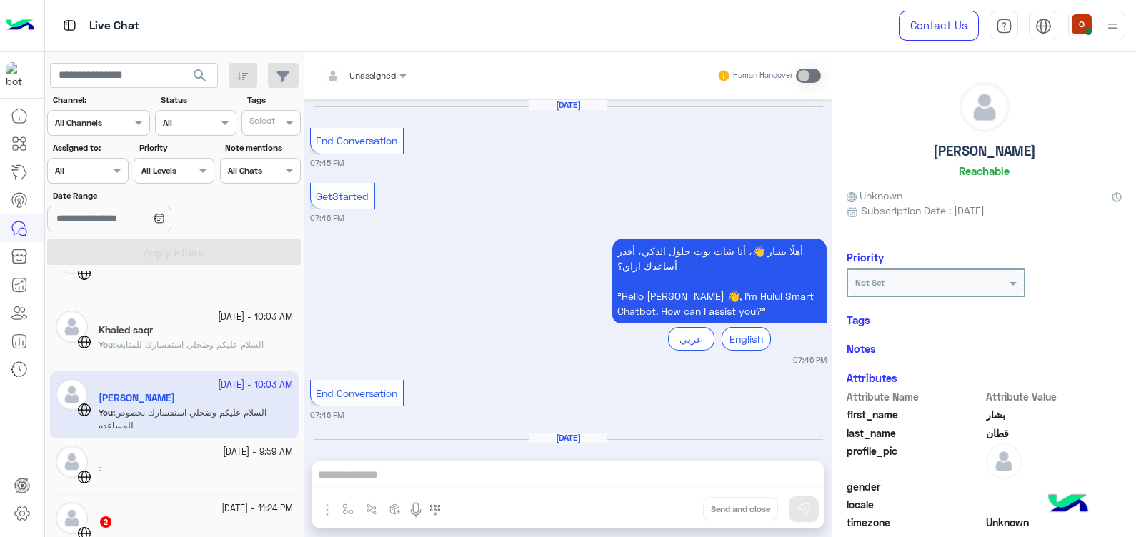
scroll to position [215, 0]
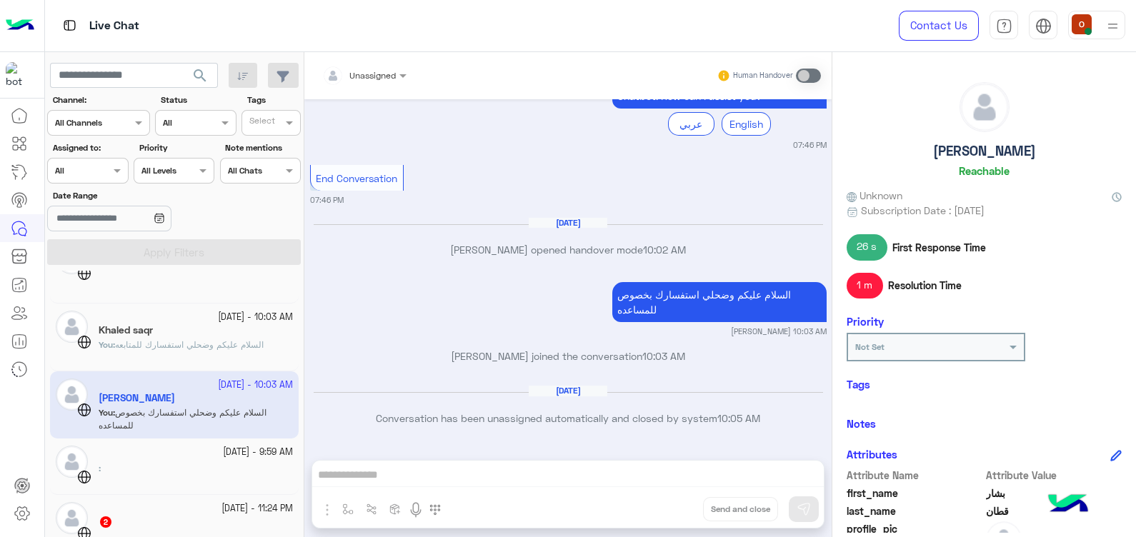
drag, startPoint x: 1135, startPoint y: 217, endPoint x: 1135, endPoint y: 334, distance: 117.2
click at [1136, 334] on html "Live Chat Contact Us Help Center عربي English search Channel: Channel All Chann…" at bounding box center [568, 268] width 1136 height 537
drag, startPoint x: 1135, startPoint y: 309, endPoint x: 1133, endPoint y: 236, distance: 73.6
click at [1133, 236] on html "Live Chat Contact Us Help Center عربي English search Channel: Channel All Chann…" at bounding box center [568, 268] width 1136 height 537
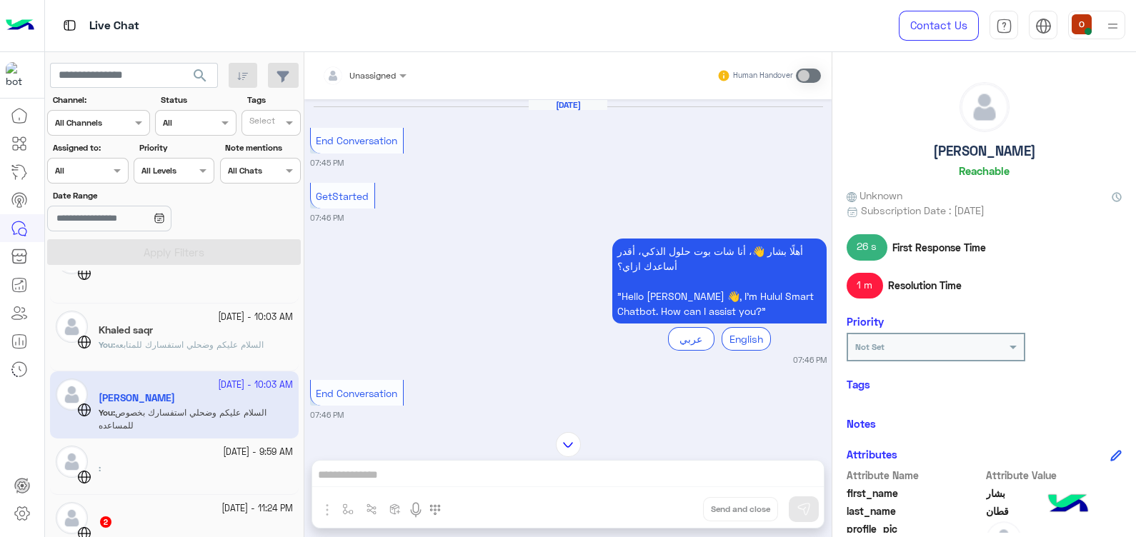
scroll to position [204, 0]
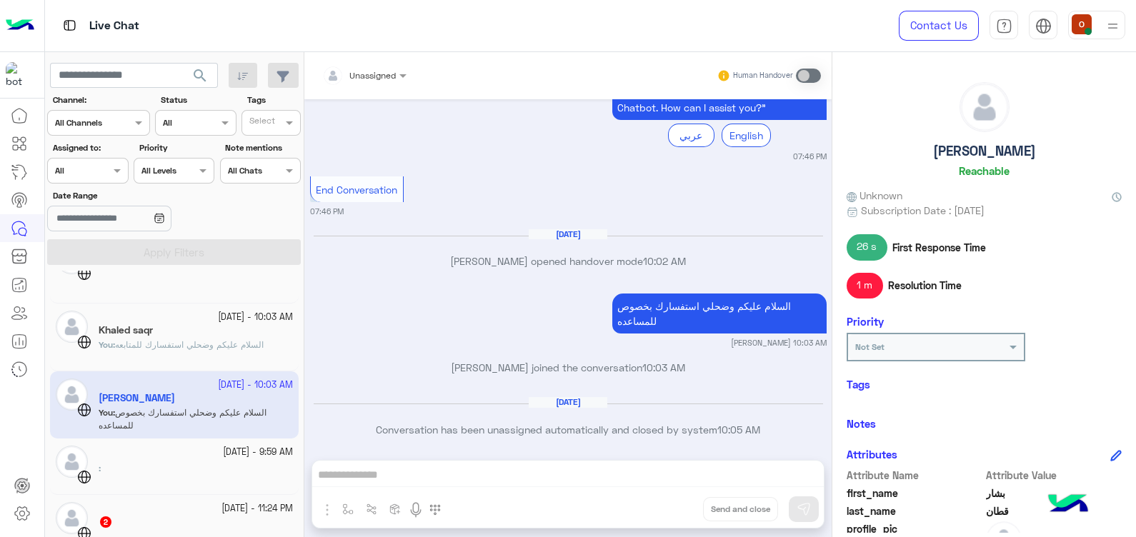
click at [200, 347] on span "السلام عليكم وضحلي استفسارك للمتابعه" at bounding box center [189, 344] width 149 height 11
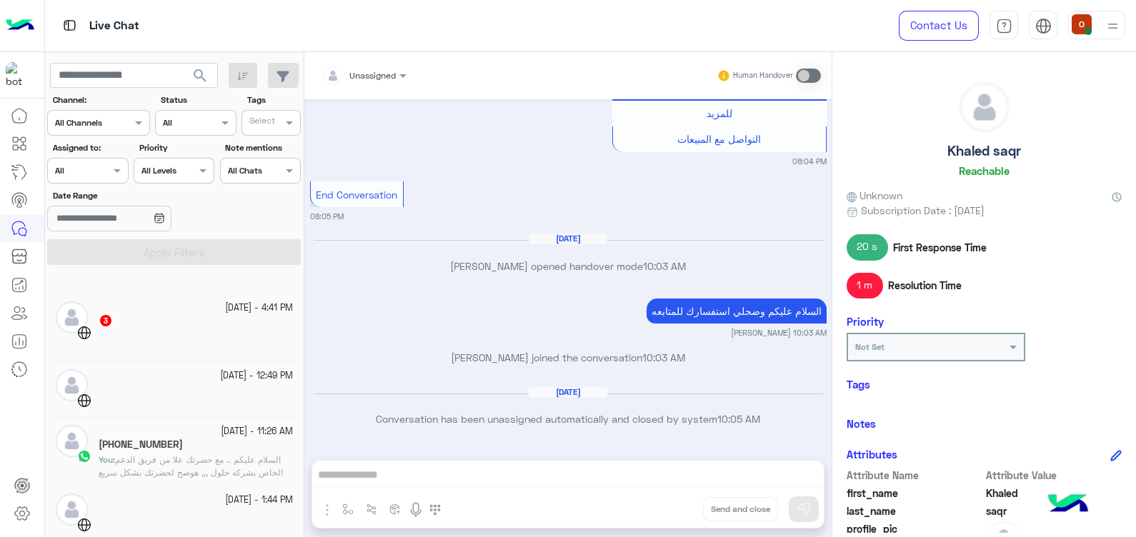
scroll to position [689, 0]
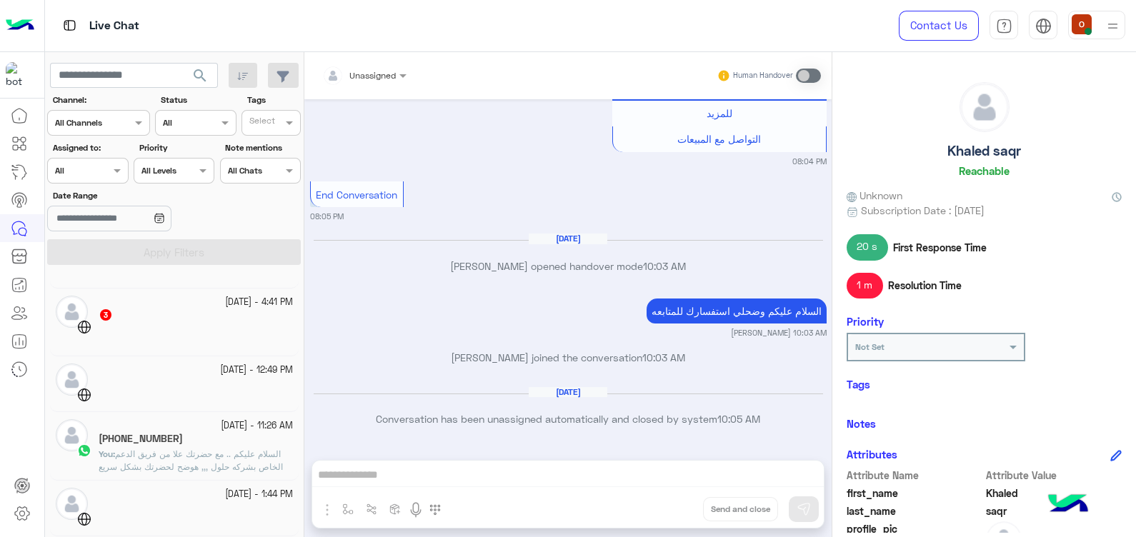
click at [221, 455] on span "السلام عليكم .. مع حضرتك علا من فريق الدعم الخاص بشركه حلول ,,, هوضح لحضرتك بشك…" at bounding box center [195, 506] width 192 height 114
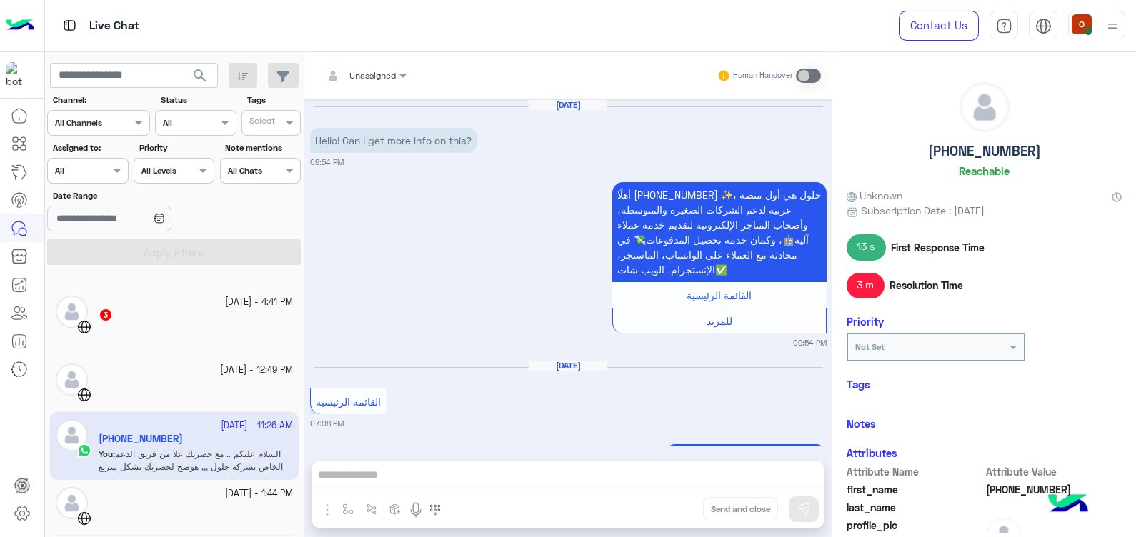
scroll to position [775, 0]
